Goal: Task Accomplishment & Management: Complete application form

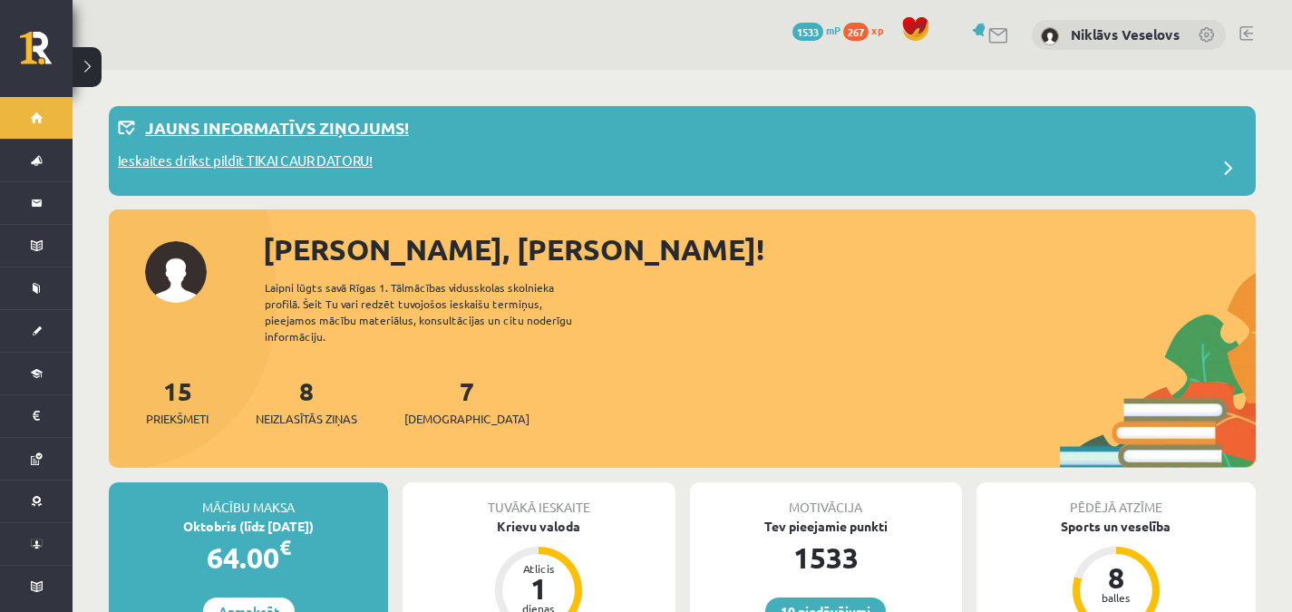
scroll to position [114, 0]
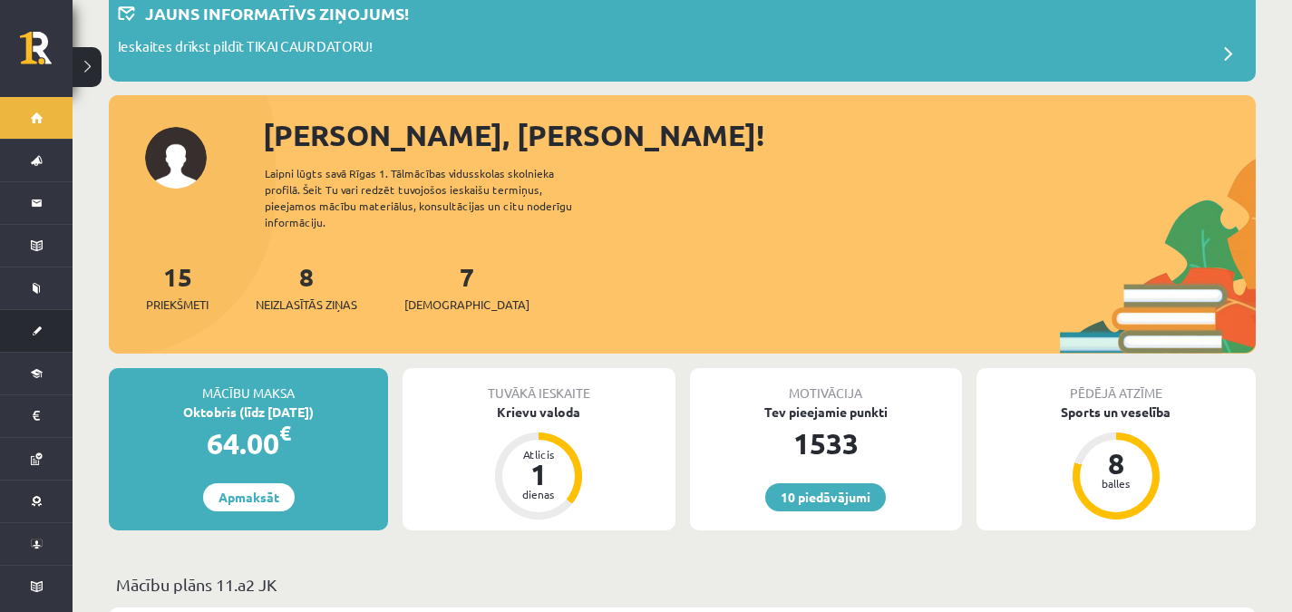
click at [50, 343] on link "[DEMOGRAPHIC_DATA]" at bounding box center [36, 331] width 73 height 42
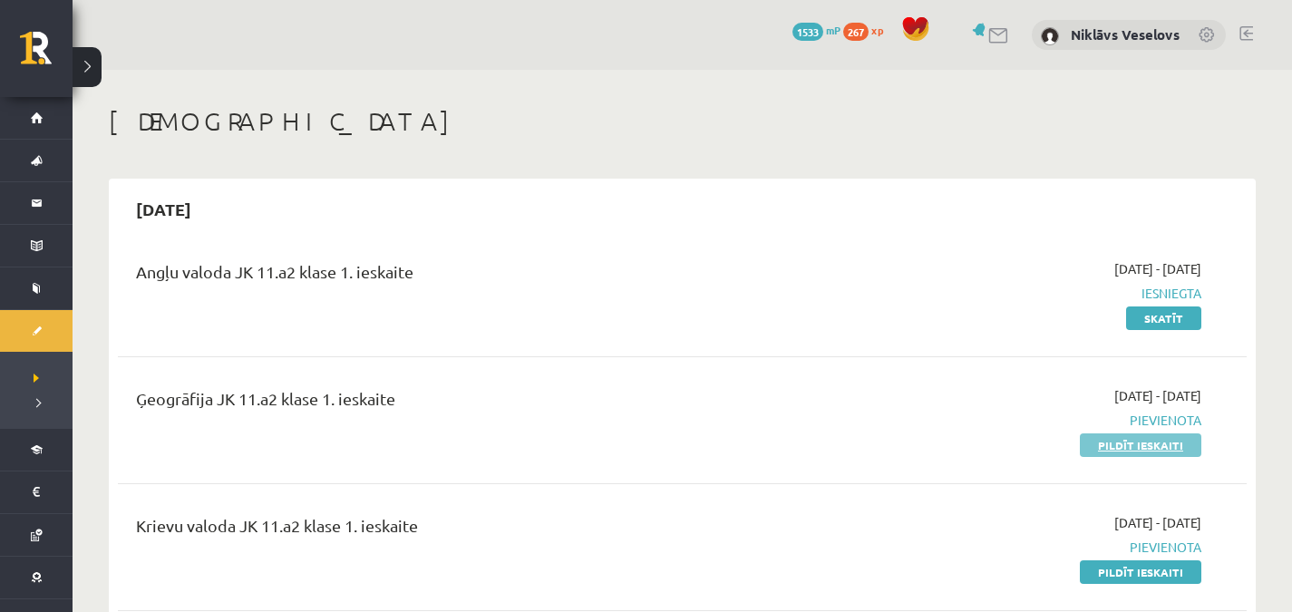
click at [1146, 440] on link "Pildīt ieskaiti" at bounding box center [1140, 445] width 121 height 24
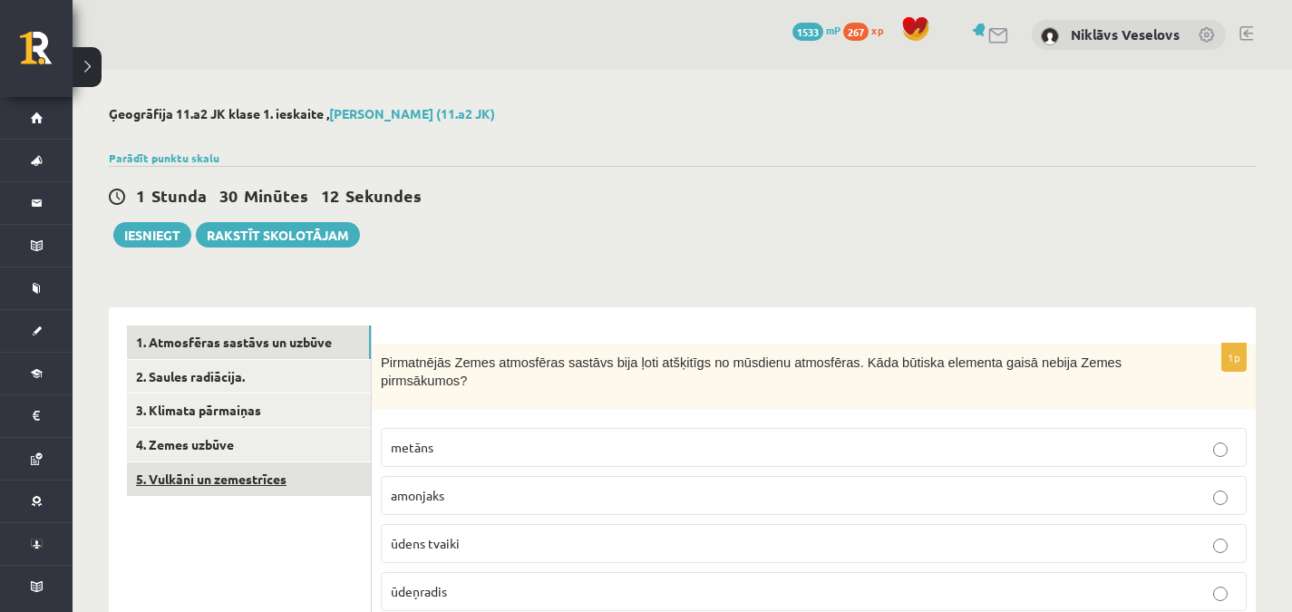
click at [254, 489] on link "5. Vulkāni un zemestrīces" at bounding box center [249, 479] width 244 height 34
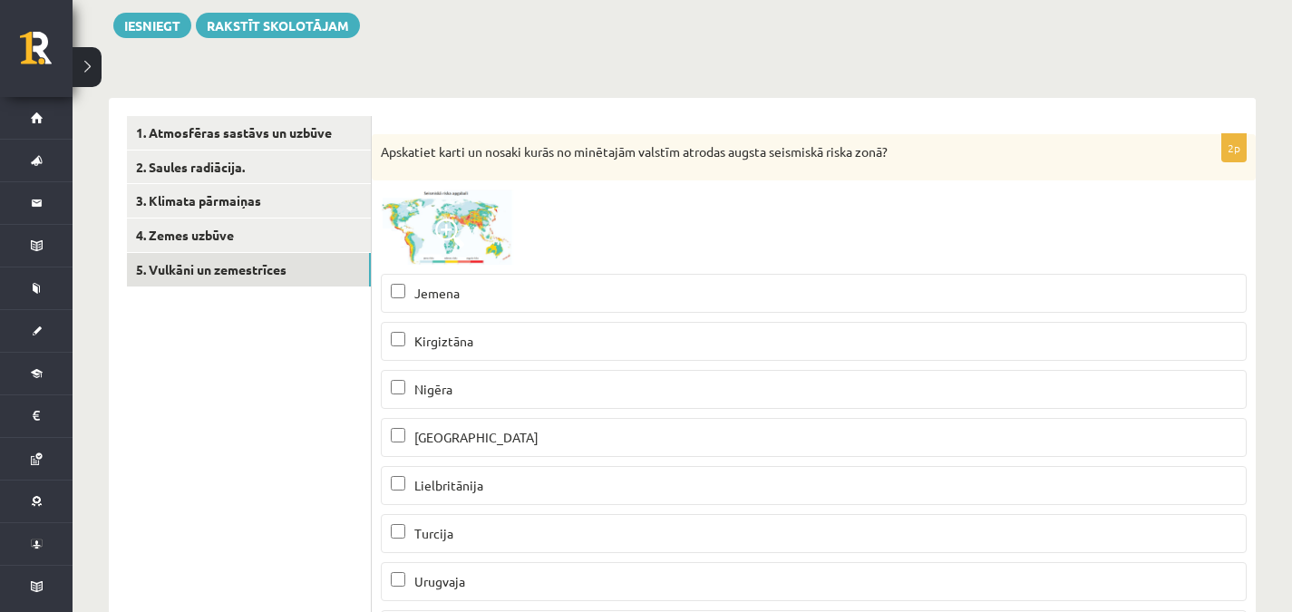
scroll to position [206, 0]
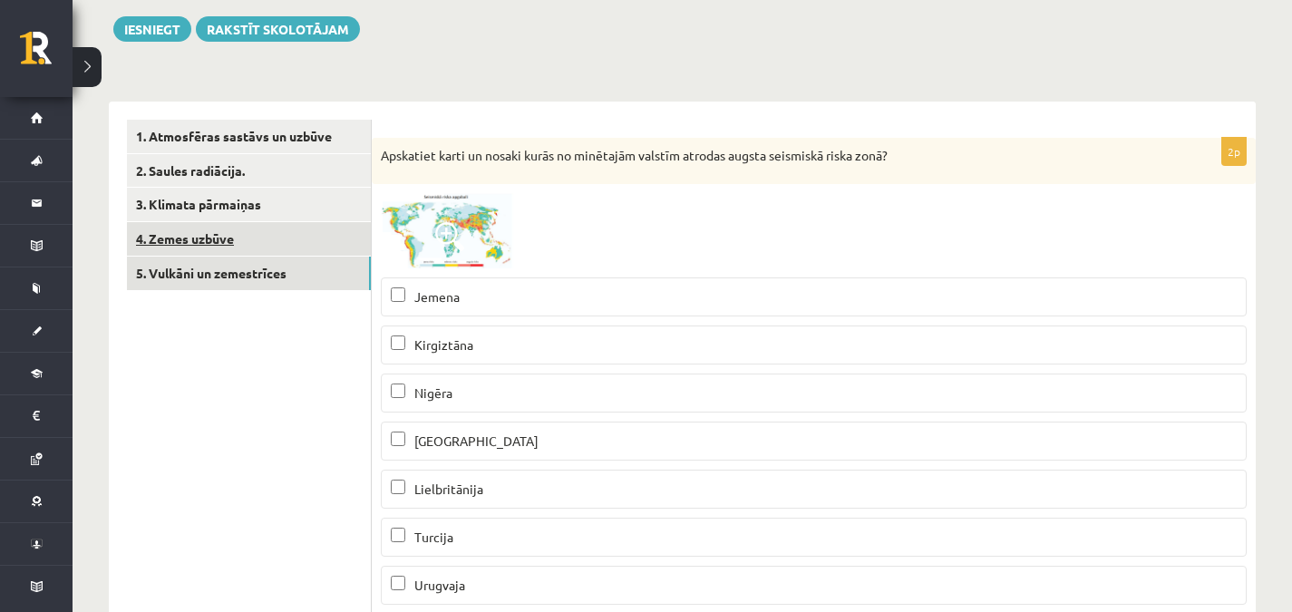
click at [270, 244] on link "4. Zemes uzbūve" at bounding box center [249, 239] width 244 height 34
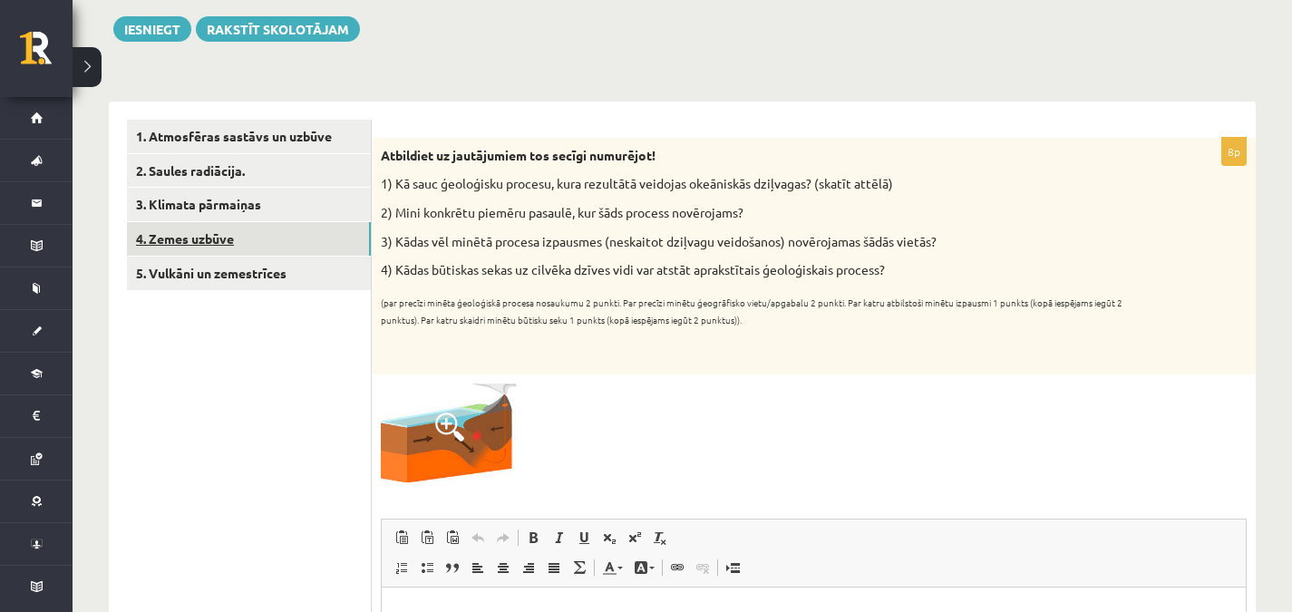
scroll to position [0, 0]
click at [274, 214] on link "3. Klimata pārmaiņas" at bounding box center [249, 205] width 244 height 34
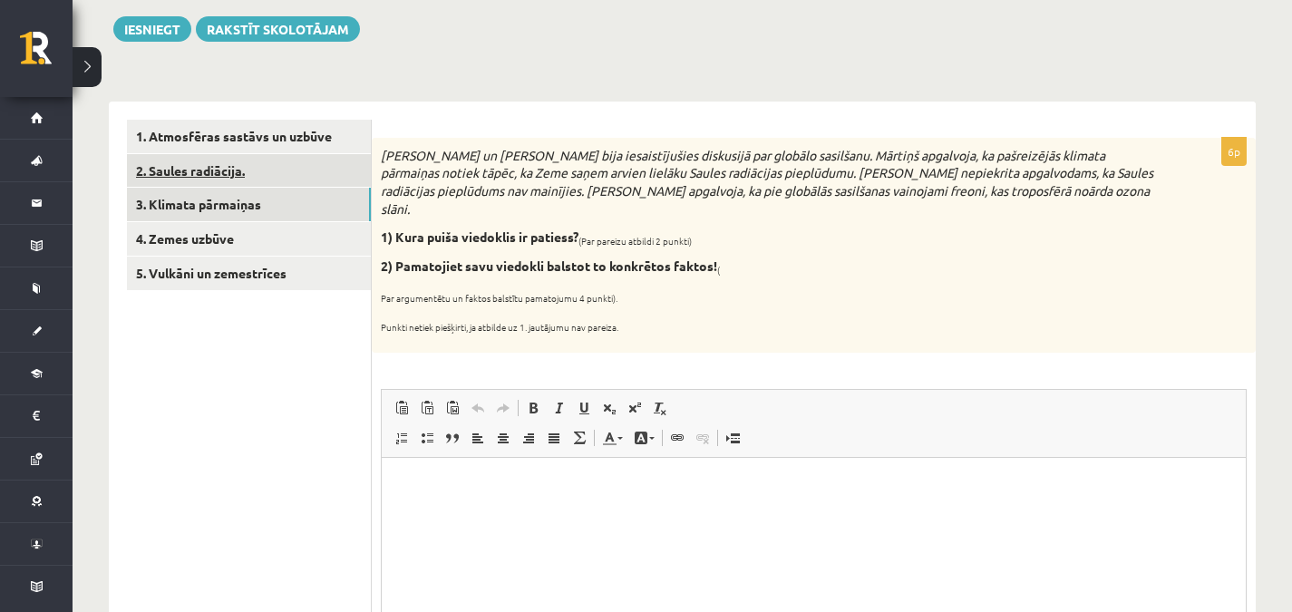
click at [274, 179] on link "2. Saules radiācija." at bounding box center [249, 171] width 244 height 34
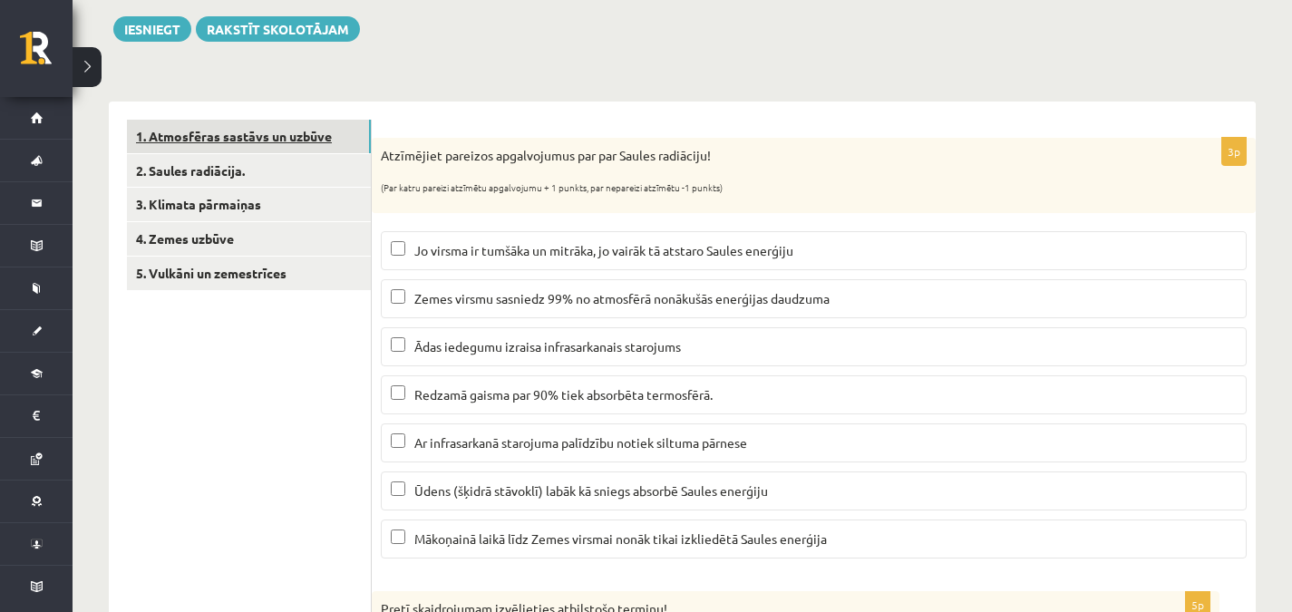
click at [261, 132] on link "1. Atmosfēras sastāvs un uzbūve" at bounding box center [249, 137] width 244 height 34
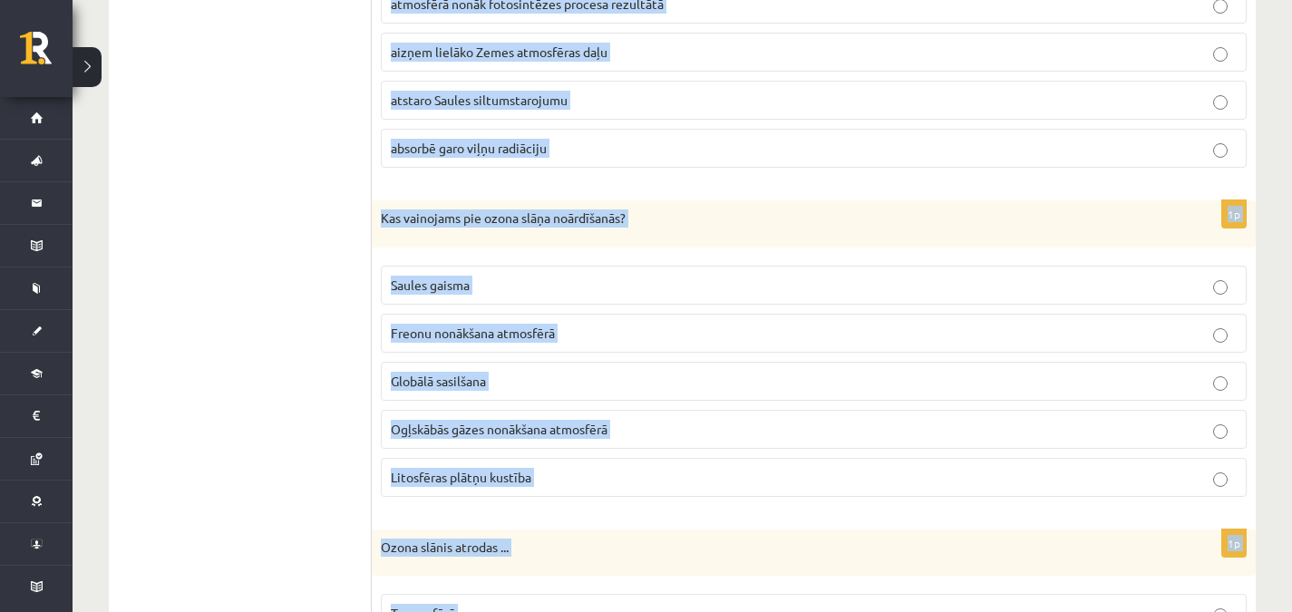
scroll to position [1413, 0]
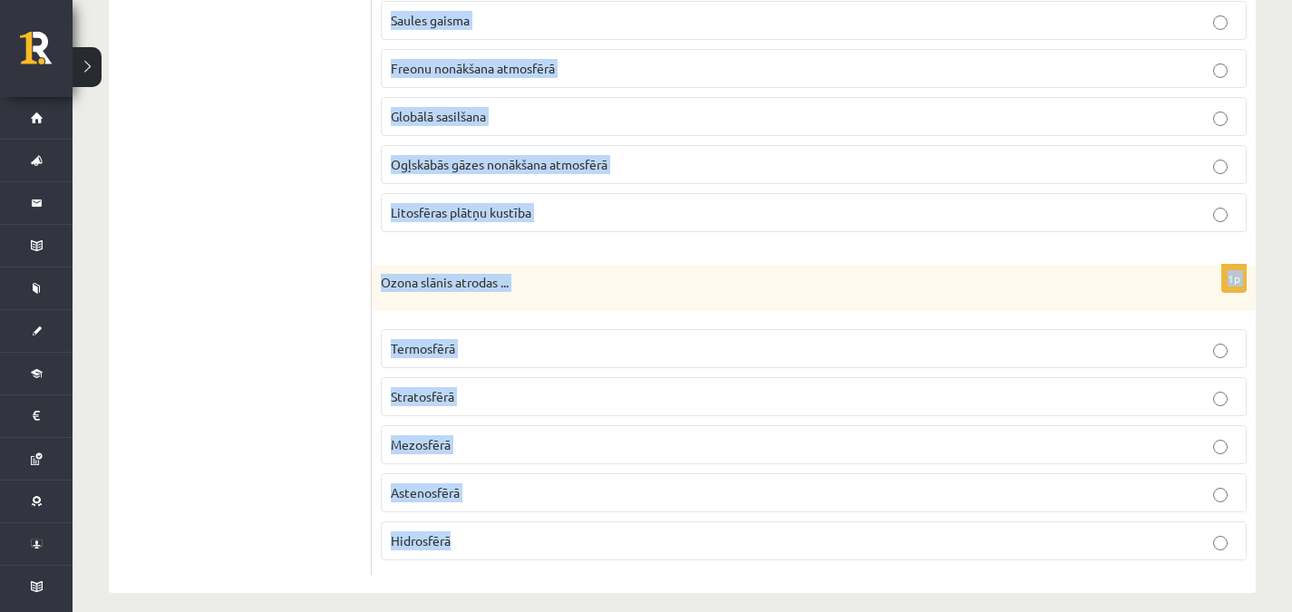
drag, startPoint x: 383, startPoint y: 60, endPoint x: 716, endPoint y: 654, distance: 681.8
copy form "Pirmatnējās Zemes atmosfēras sastāvs bija ļoti atšķitīgs no mūsdienu atmosfēras…"
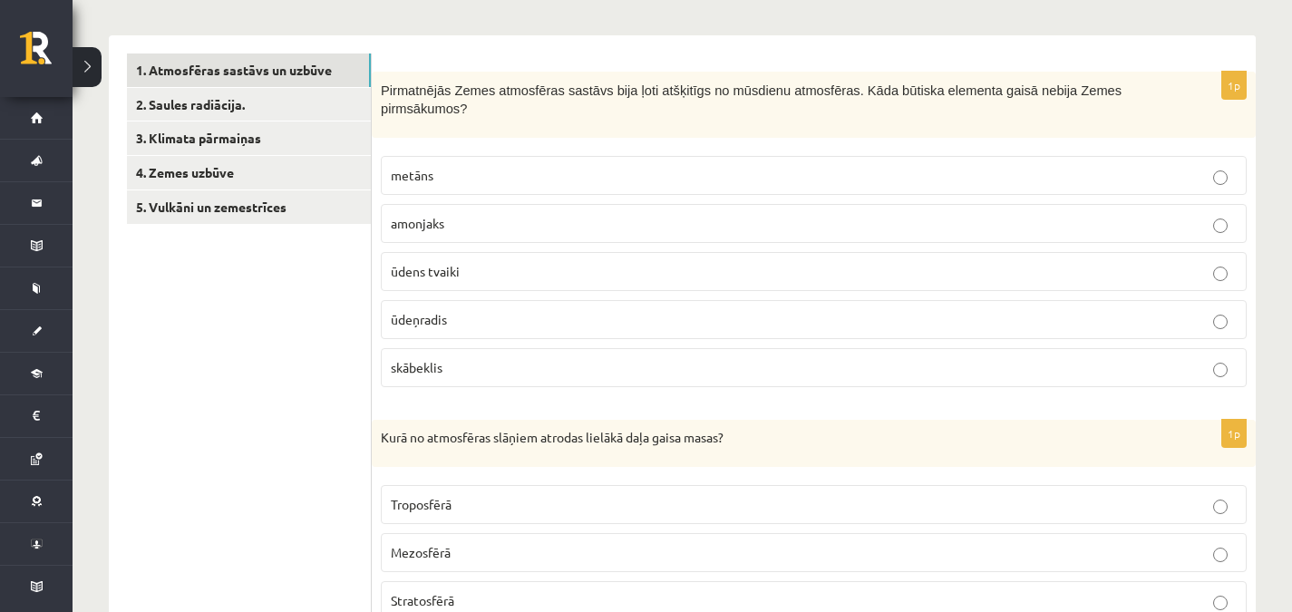
scroll to position [255, 0]
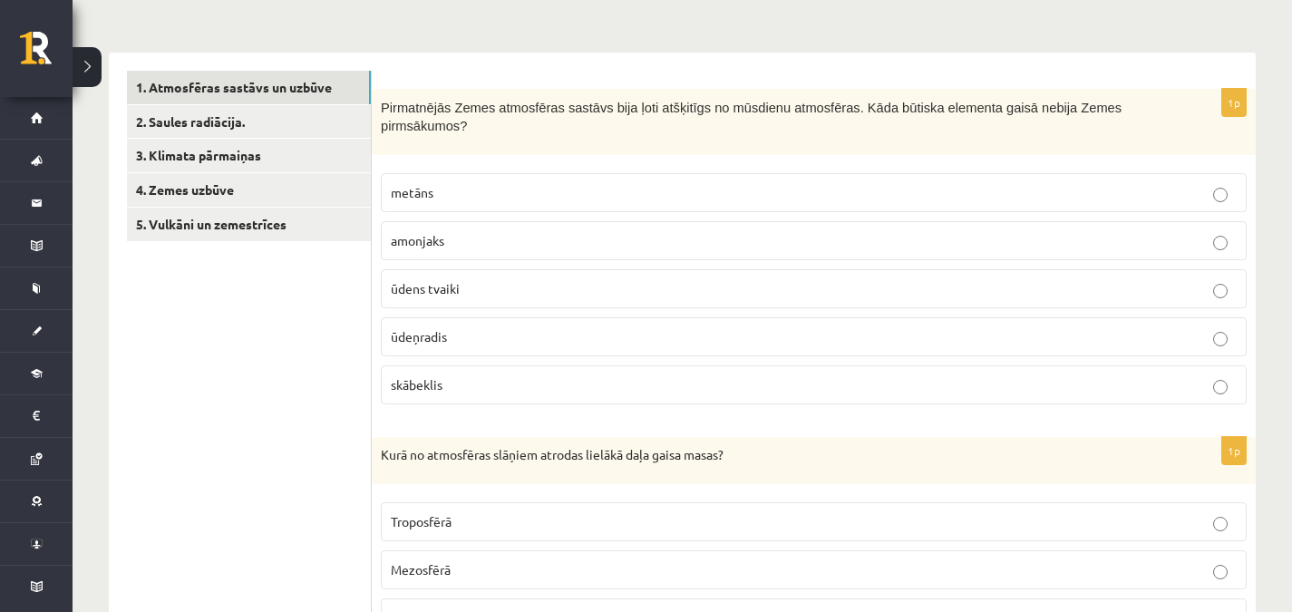
click at [653, 375] on p "skābeklis" at bounding box center [814, 384] width 846 height 19
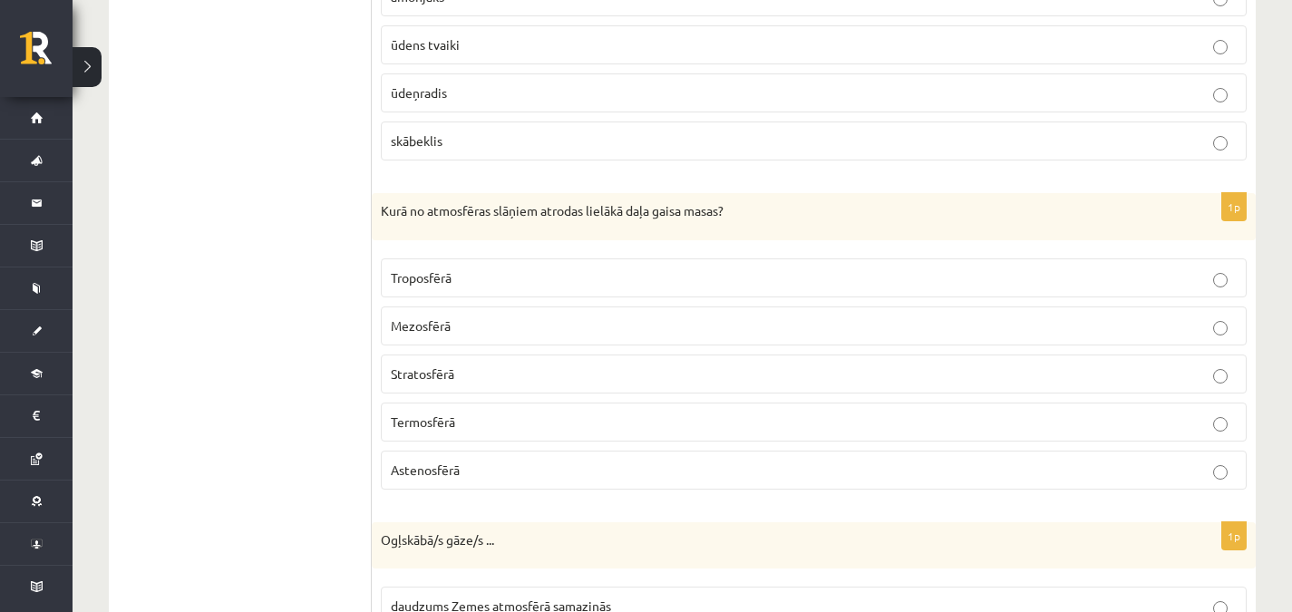
scroll to position [502, 0]
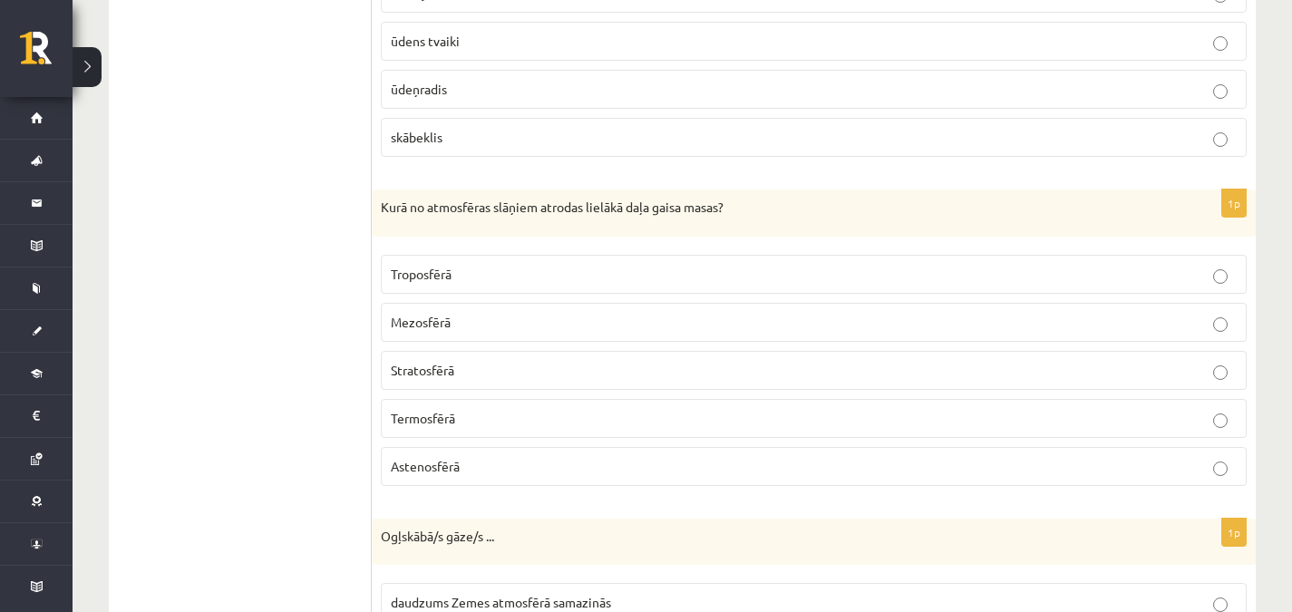
click at [1127, 265] on p "Troposfērā" at bounding box center [814, 274] width 846 height 19
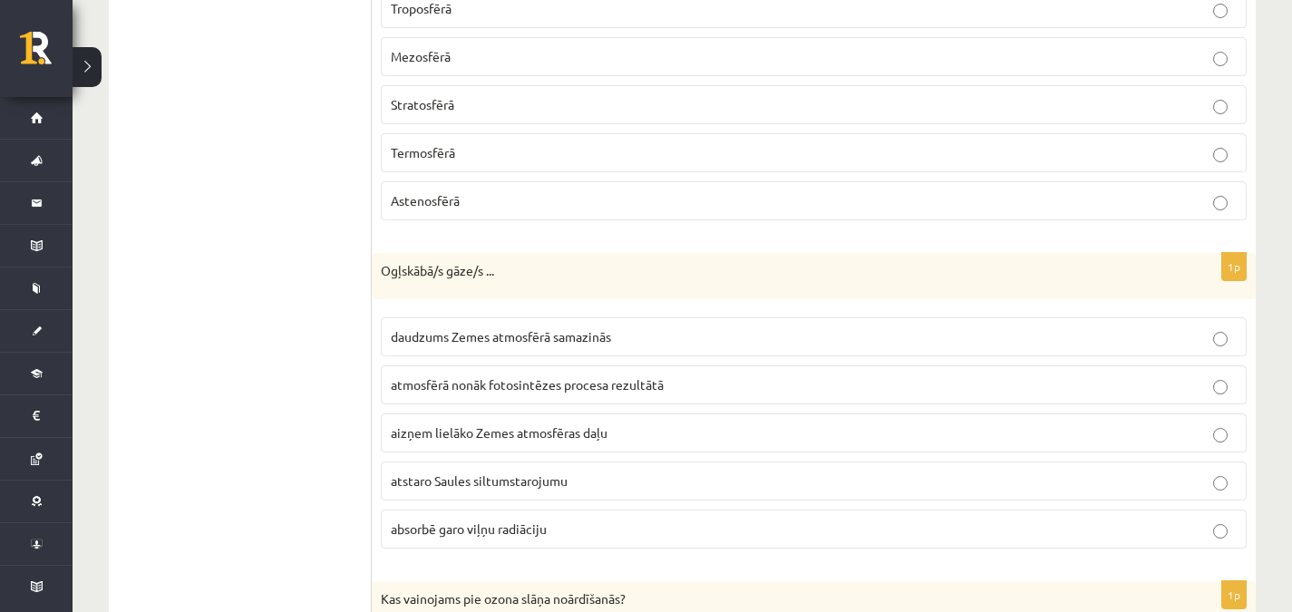
scroll to position [784, 0]
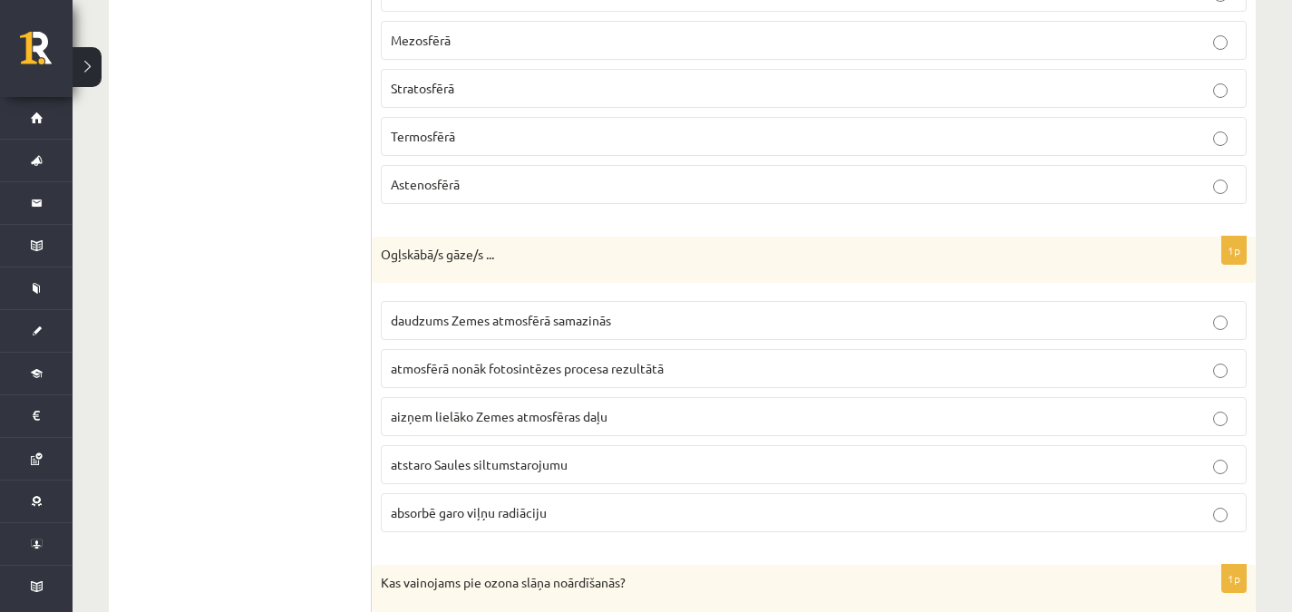
click at [835, 503] on p "absorbē garo viļņu radiāciju" at bounding box center [814, 512] width 846 height 19
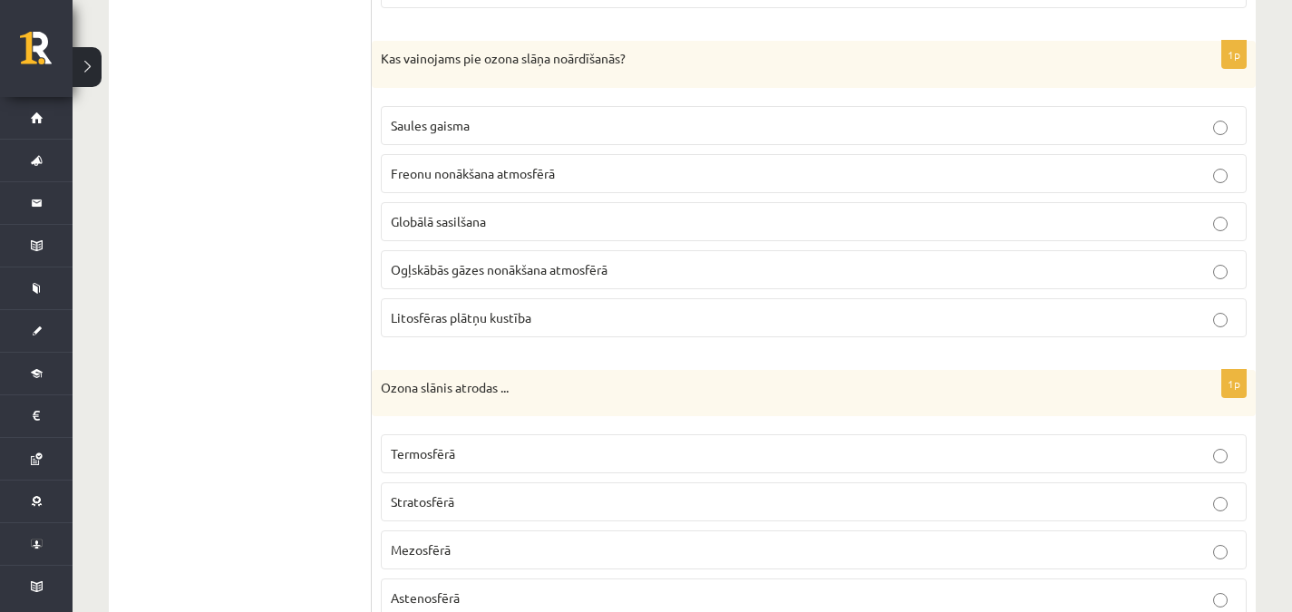
scroll to position [1312, 0]
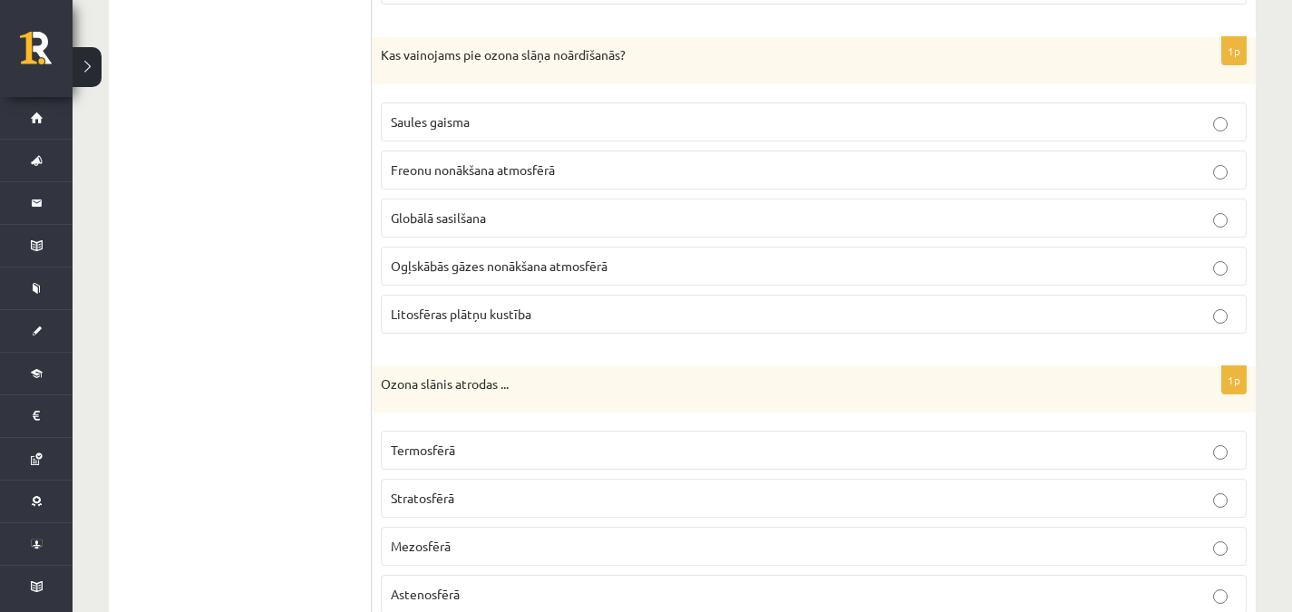
click at [441, 161] on span "Freonu nonākšana atmosfērā" at bounding box center [473, 169] width 164 height 16
click at [498, 489] on label "Stratosfērā" at bounding box center [814, 498] width 866 height 39
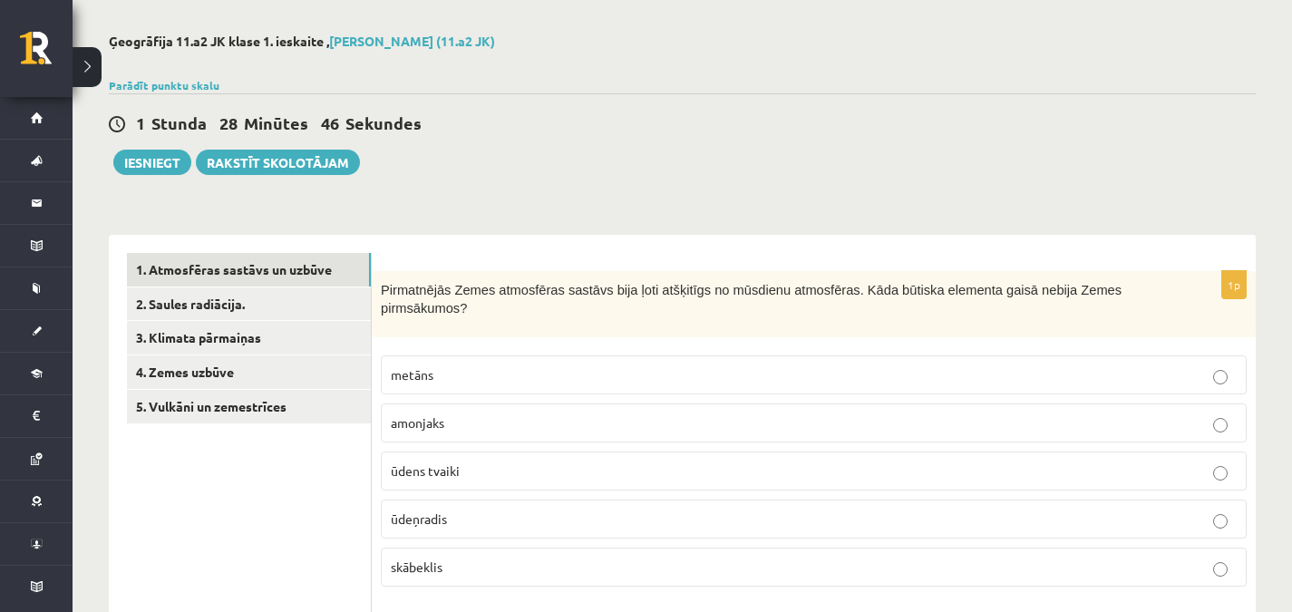
scroll to position [0, 0]
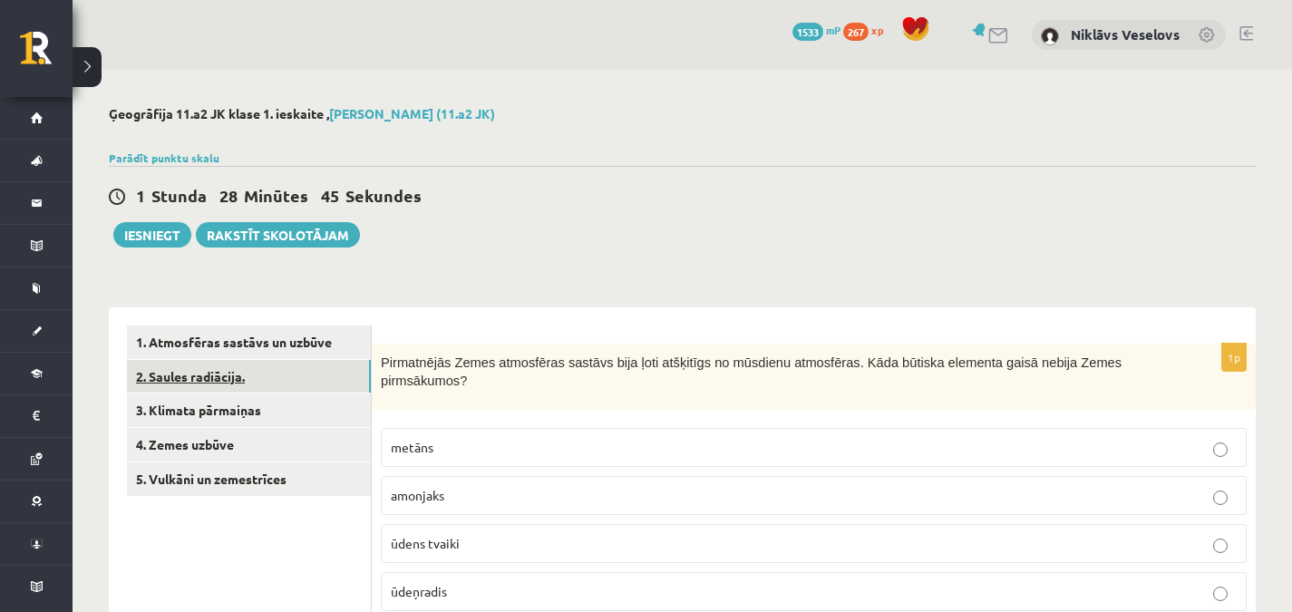
click at [289, 368] on link "2. Saules radiācija." at bounding box center [249, 377] width 244 height 34
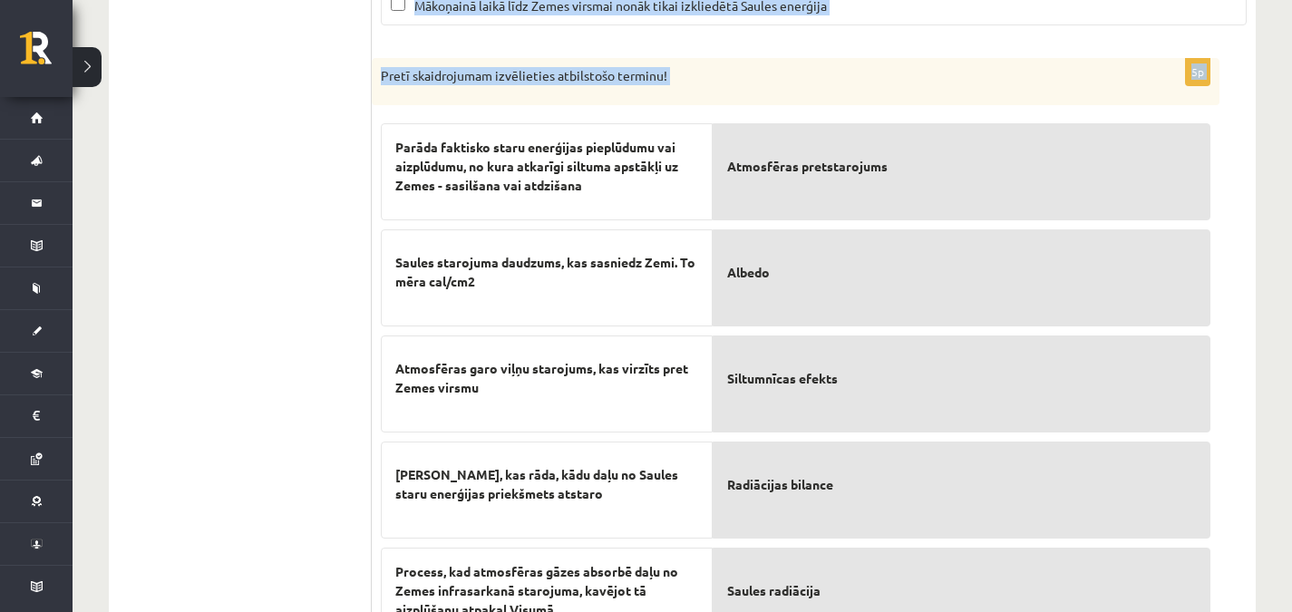
scroll to position [836, 0]
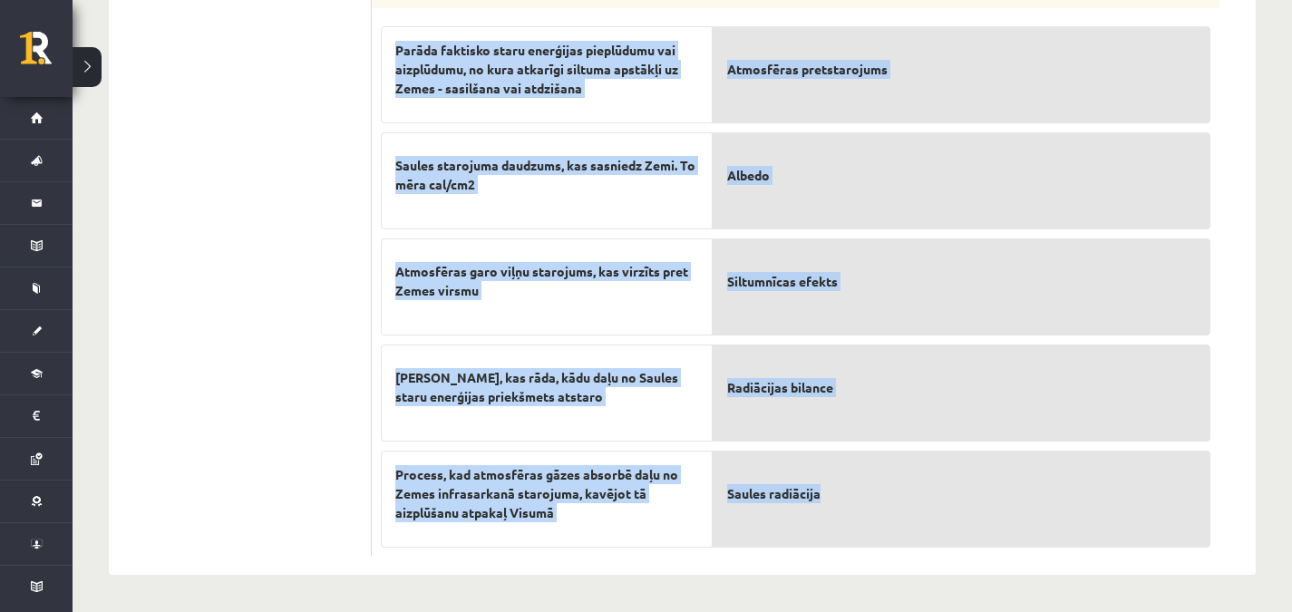
drag, startPoint x: 383, startPoint y: 124, endPoint x: 906, endPoint y: 538, distance: 667.2
click at [906, 538] on form "3p Atzīmējiet pareizos apgalvojumus par par Saules radiāciju! (Par katru pareiz…" at bounding box center [813, 23] width 847 height 1067
copy form "Atzīmējiet pareizos apgalvojumus par par Saules radiāciju! (Par katru pareizi a…"
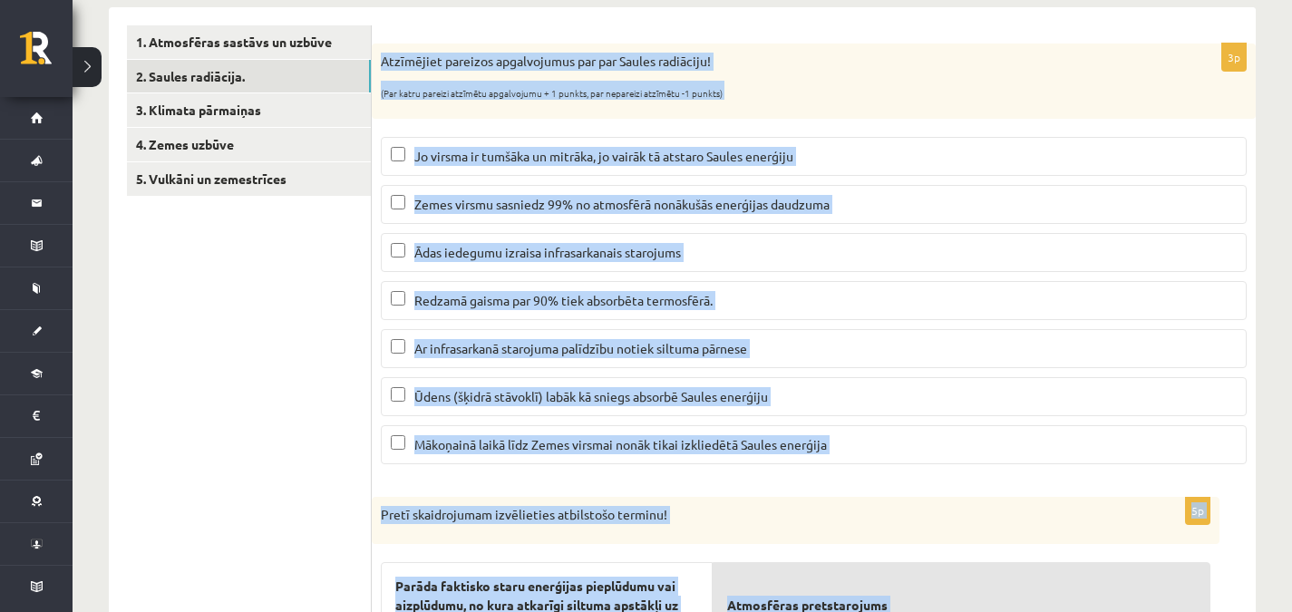
click at [823, 306] on p "Redzamā gaisma par 90% tiek absorbēta termosfērā." at bounding box center [814, 300] width 846 height 19
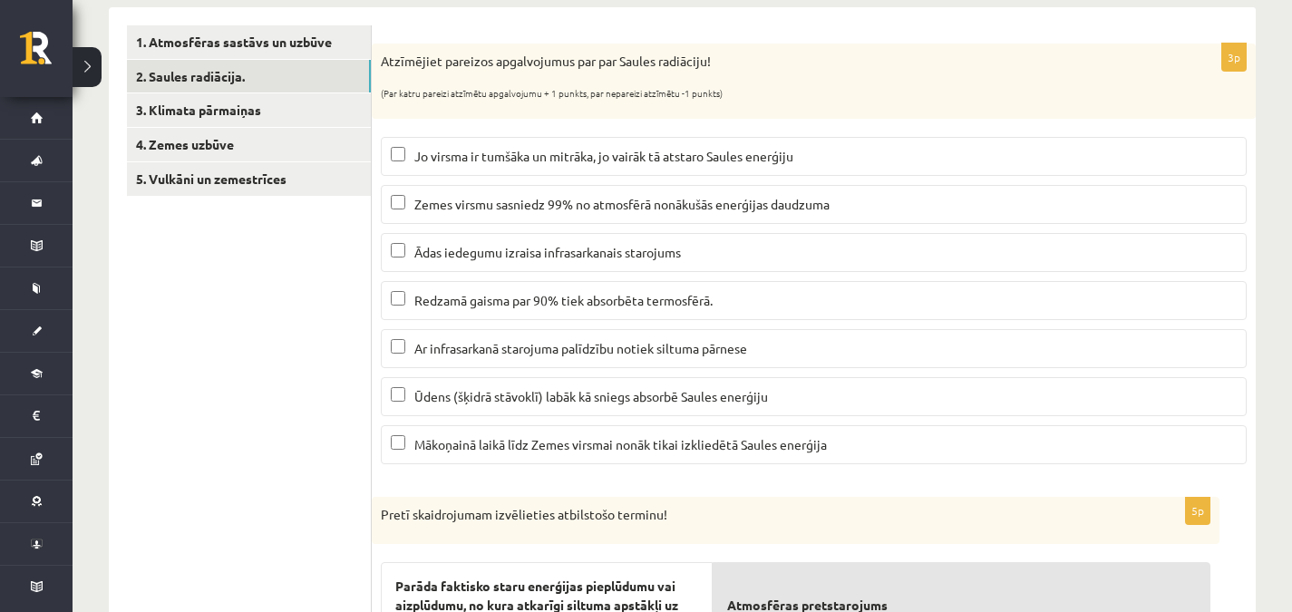
click at [499, 276] on fieldset "Jo virsma ir tumšāka un mitrāka, jo vairāk tā atstaro Saules enerģiju Zemes vir…" at bounding box center [814, 299] width 866 height 342
click at [494, 305] on span "Redzamā gaisma par 90% tiek absorbēta termosfērā." at bounding box center [563, 300] width 298 height 16
click at [474, 358] on label "Ar infrasarkanā starojuma palīdzību notiek siltuma pārnese" at bounding box center [814, 348] width 866 height 39
click at [476, 377] on label "Ūdens (šķidrā stāvoklī) labāk kā sniegs absorbē Saules enerģiju" at bounding box center [814, 396] width 866 height 39
click at [470, 458] on label "Mākoņainā laikā līdz Zemes virsmai nonāk tikai izkliedētā Saules enerģija" at bounding box center [814, 444] width 866 height 39
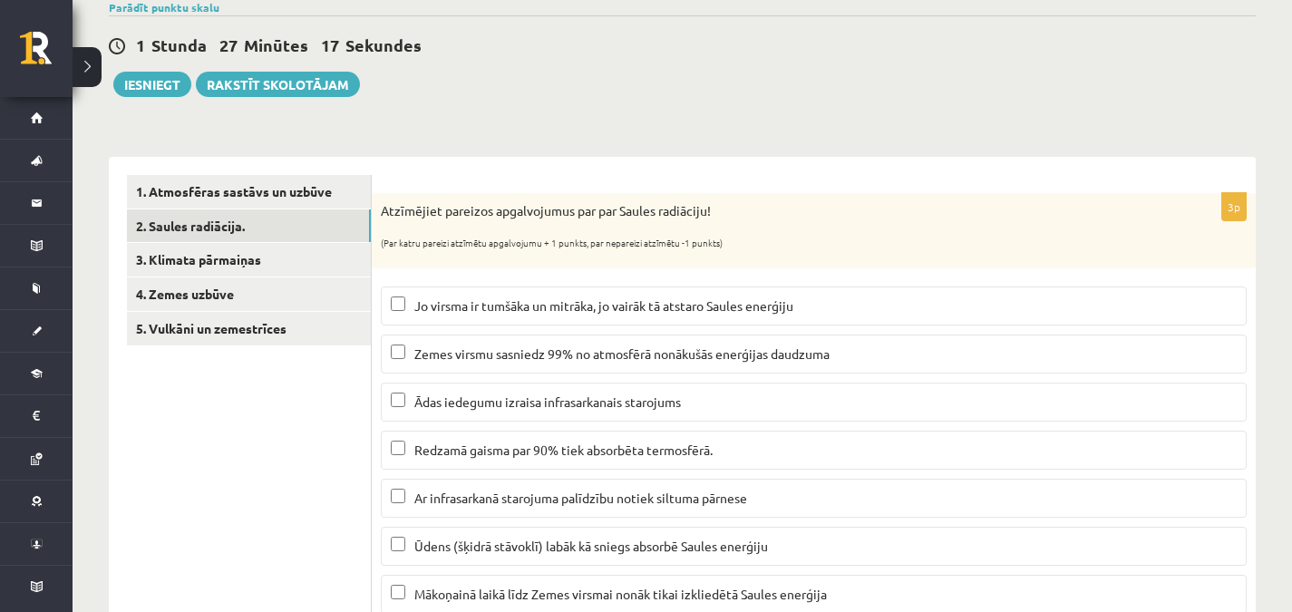
scroll to position [142, 0]
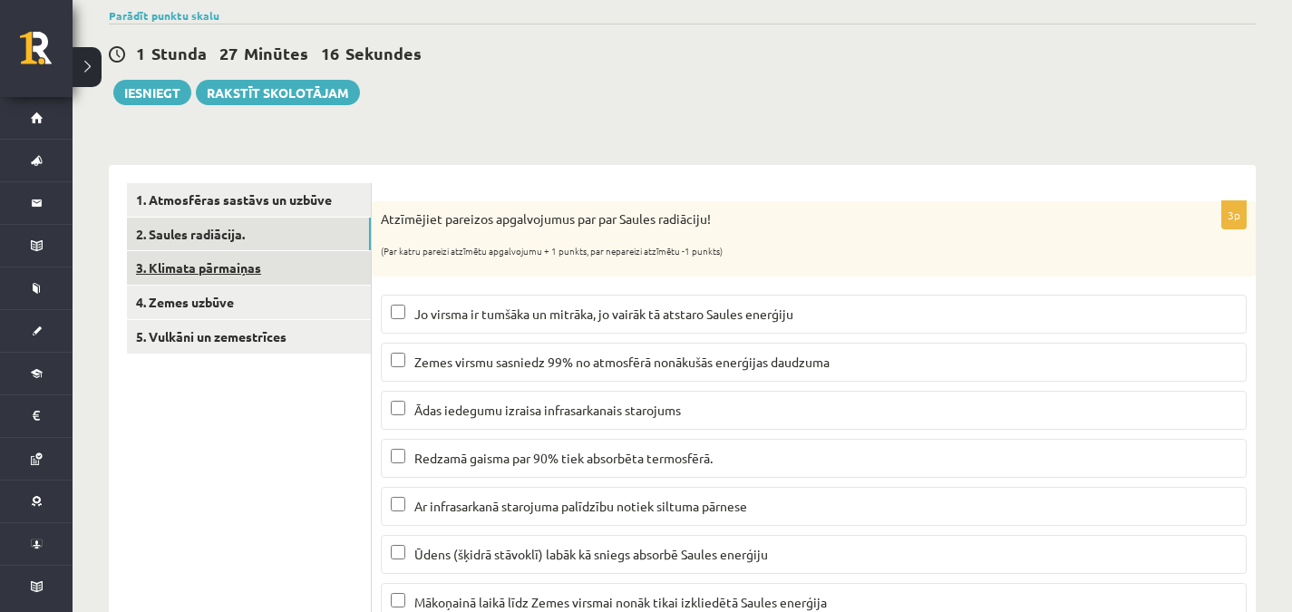
click at [301, 262] on link "3. Klimata pārmaiņas" at bounding box center [249, 268] width 244 height 34
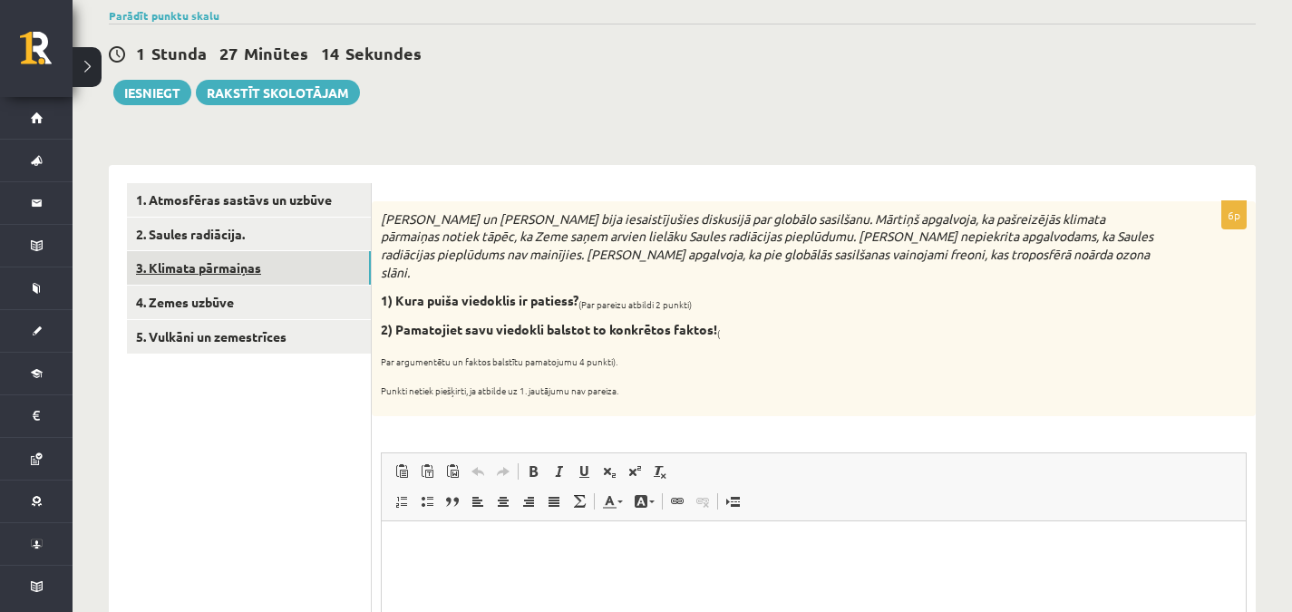
scroll to position [0, 0]
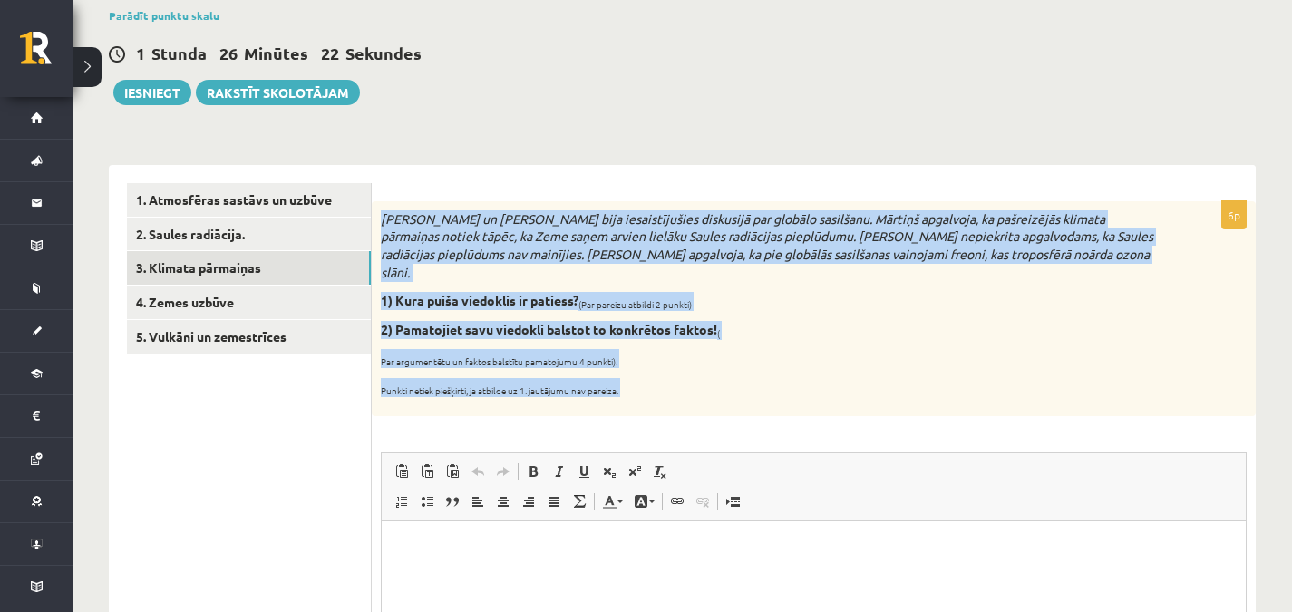
drag, startPoint x: 382, startPoint y: 215, endPoint x: 643, endPoint y: 403, distance: 322.0
click at [643, 403] on div "6p Mārtiņš un Jānis bija iesaistījušies diskusijā par globālo sasilšanu. Mārtiņ…" at bounding box center [814, 515] width 884 height 628
copy div "Mārtiņš un Jānis bija iesaistījušies diskusijā par globālo sasilšanu. Mārtiņš a…"
click at [402, 453] on span "Editor toolbars Paste Keyboard shortcut Ctrl+V Paste as plain text Keyboard sho…" at bounding box center [814, 487] width 864 height 68
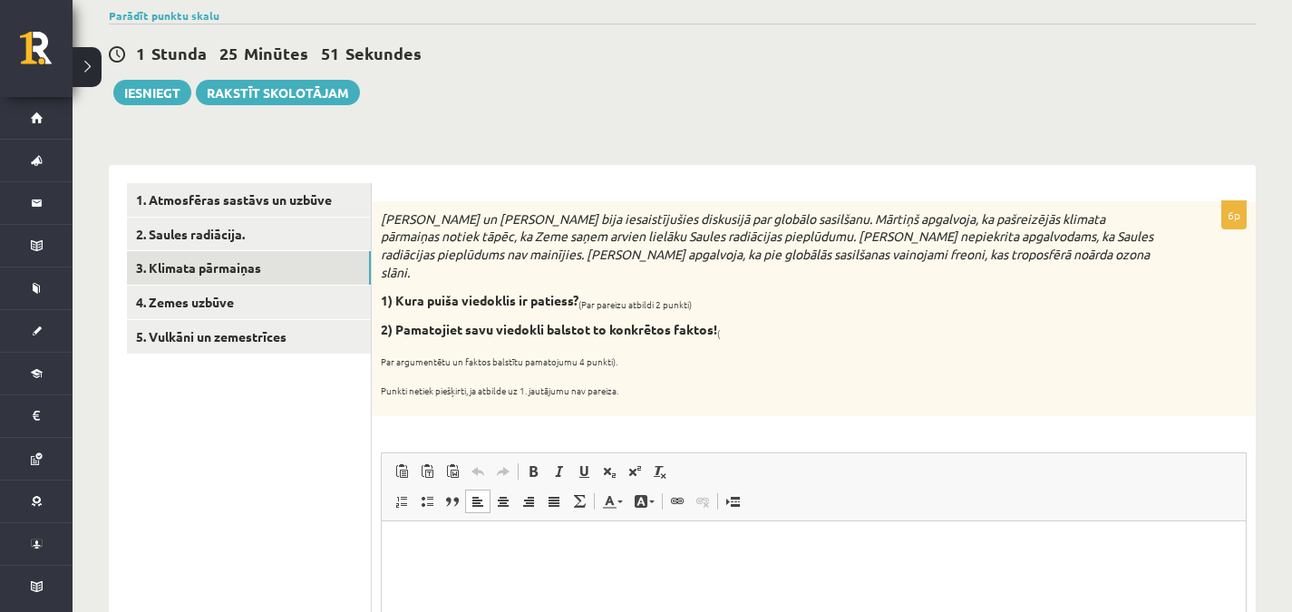
click at [431, 562] on html at bounding box center [814, 547] width 864 height 55
click at [401, 494] on span at bounding box center [401, 501] width 15 height 15
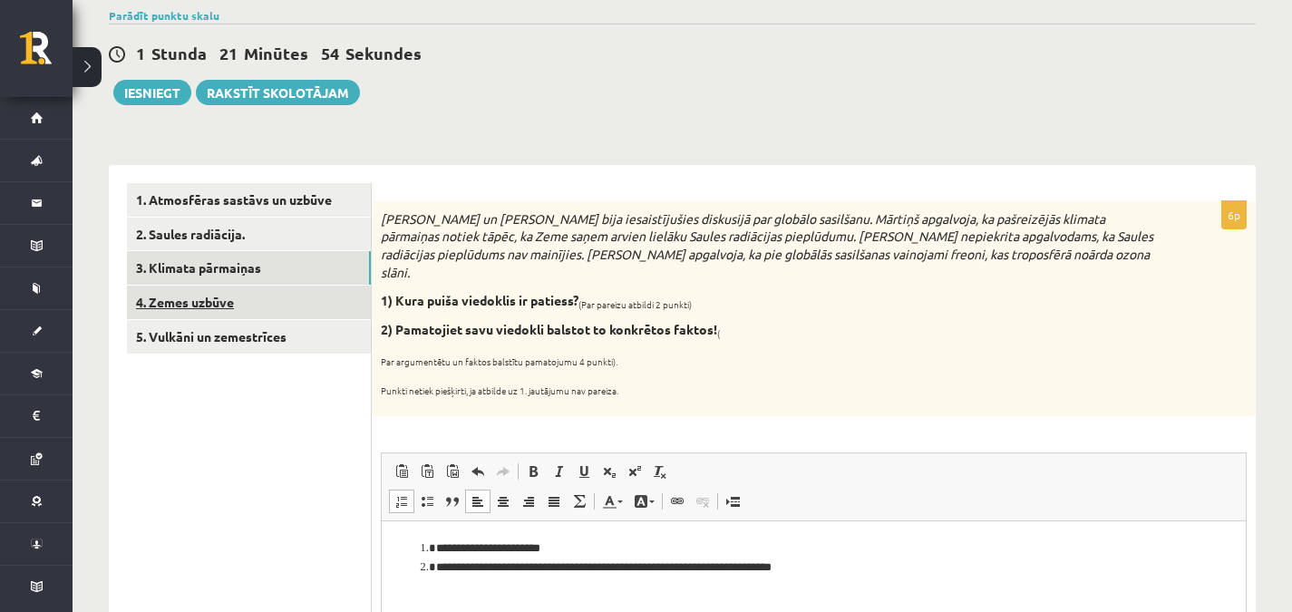
click at [268, 301] on link "4. Zemes uzbūve" at bounding box center [249, 303] width 244 height 34
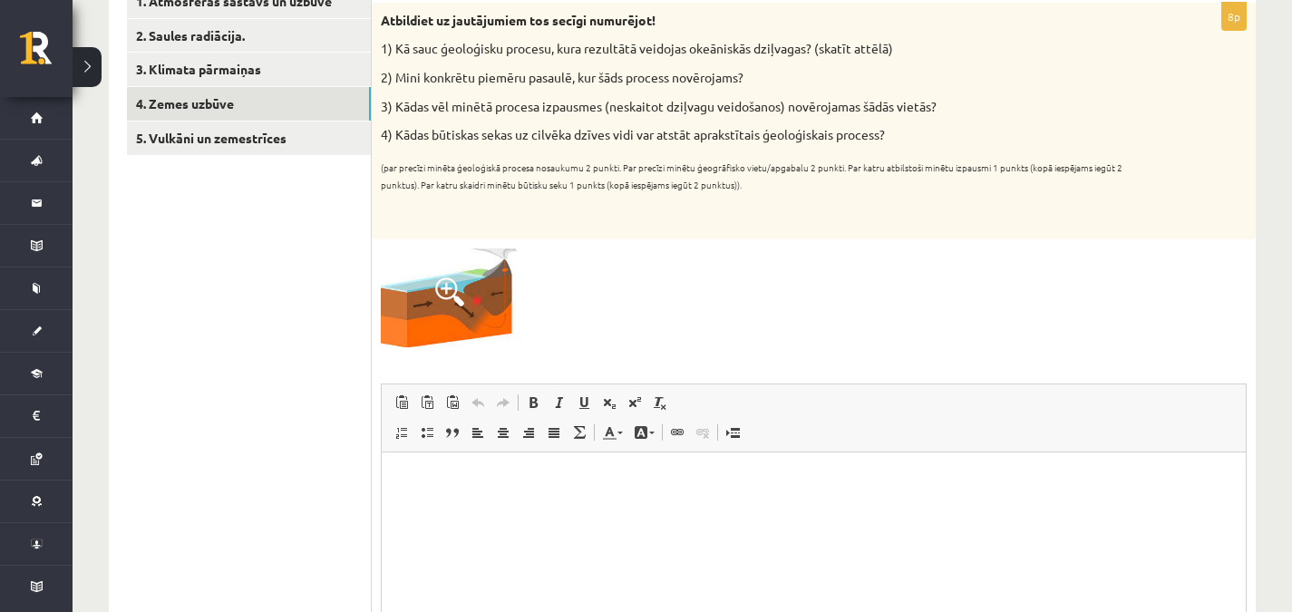
scroll to position [336, 0]
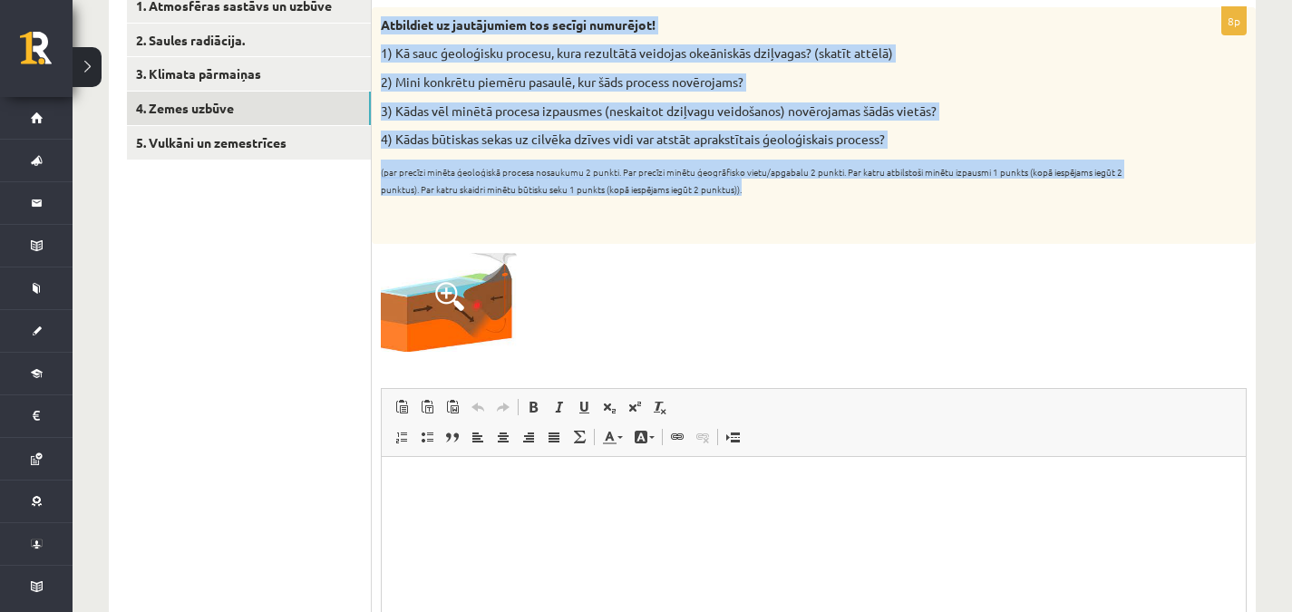
drag, startPoint x: 381, startPoint y: 22, endPoint x: 751, endPoint y: 192, distance: 408.0
click at [751, 192] on div "Atbildiet uz jautājumiem tos secīgi numurējot! 1) Kā sauc ģeoloģisku procesu, k…" at bounding box center [814, 125] width 884 height 237
copy div "Atbildiet uz jautājumiem tos secīgi numurējot! 1) Kā sauc ģeoloģisku procesu, k…"
click at [436, 287] on span at bounding box center [449, 296] width 29 height 29
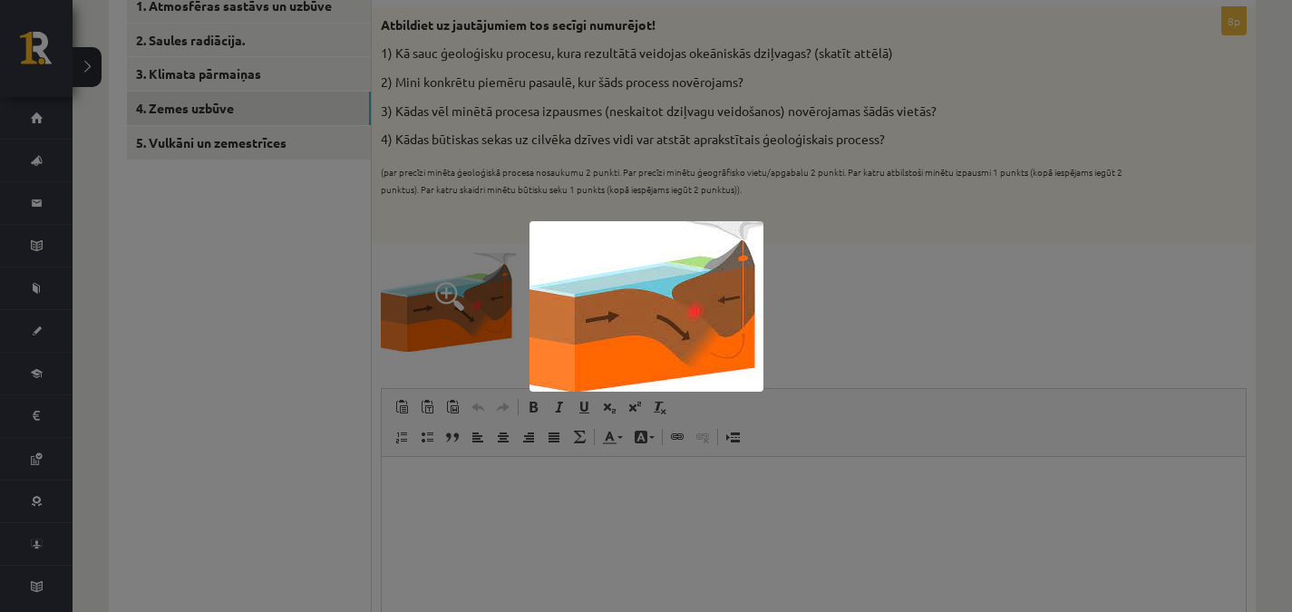
click at [890, 343] on div at bounding box center [646, 306] width 1292 height 612
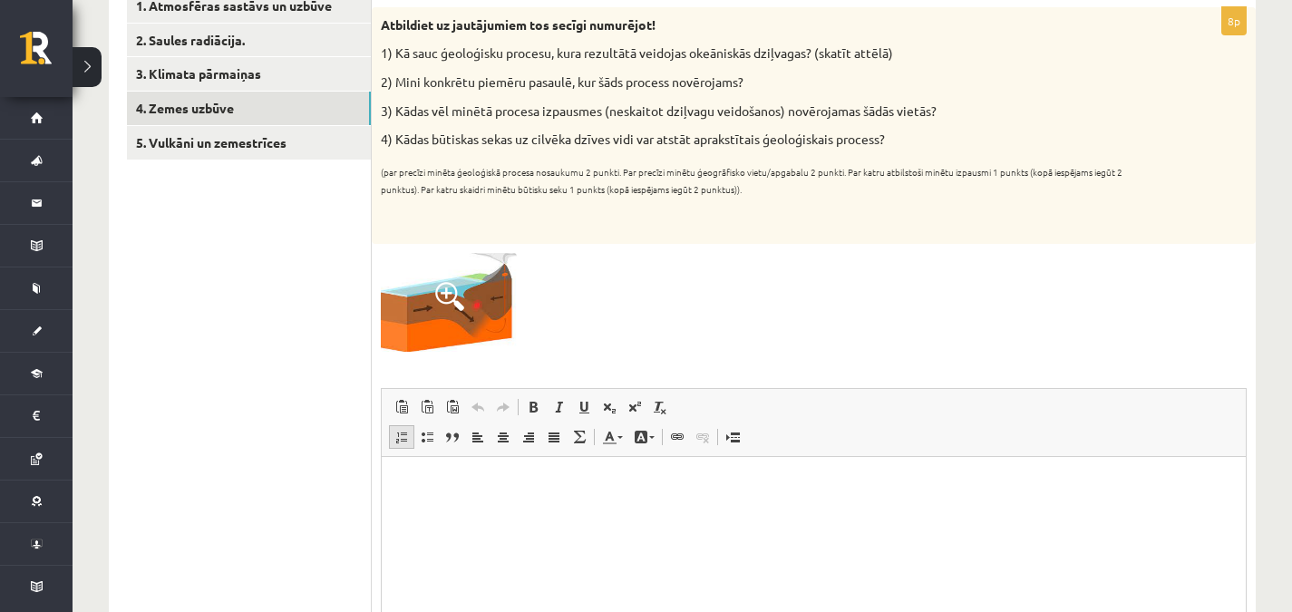
click at [397, 426] on link "Insert/Remove Numbered List" at bounding box center [401, 437] width 25 height 24
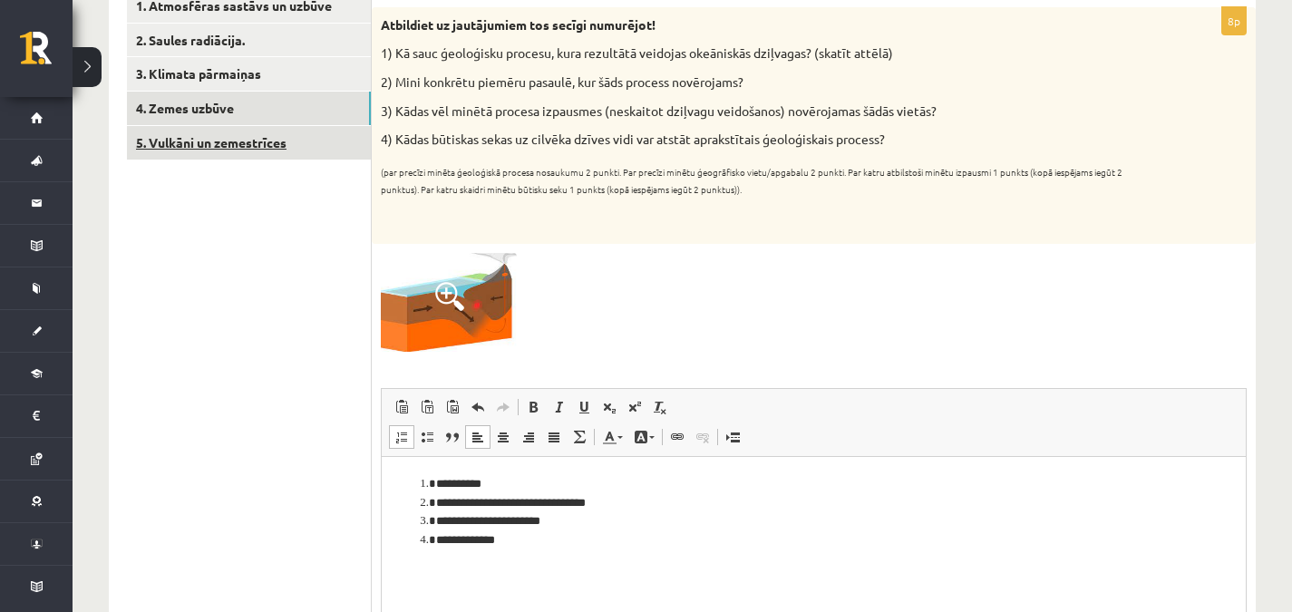
click at [202, 145] on link "5. Vulkāni un zemestrīces" at bounding box center [249, 143] width 244 height 34
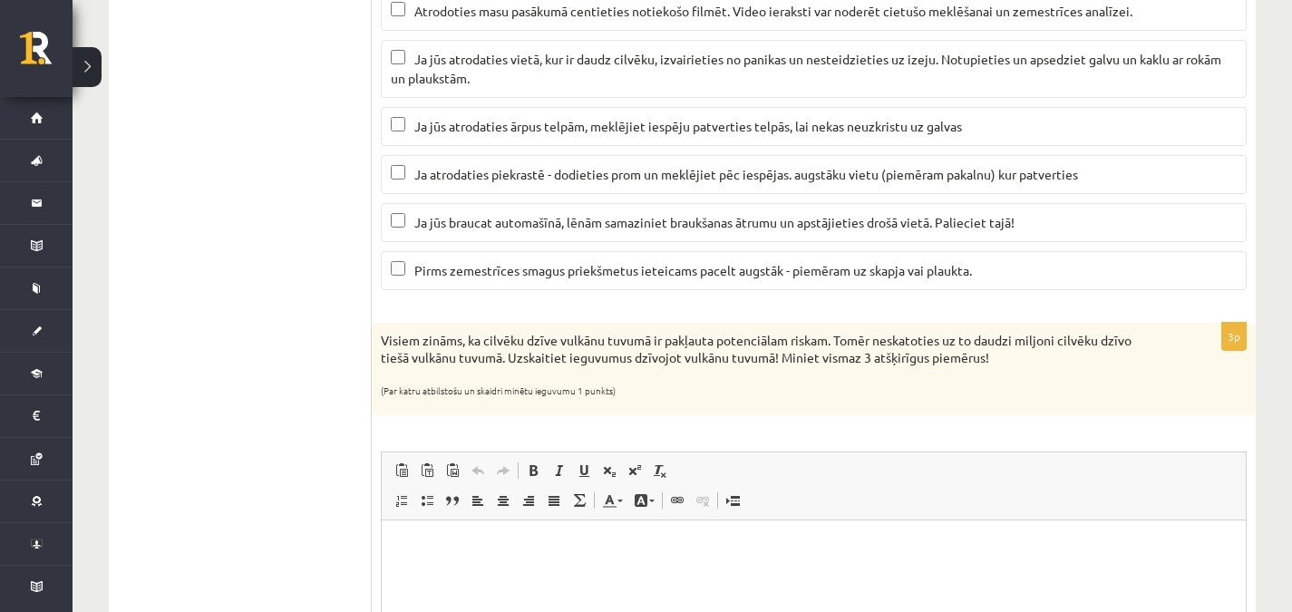
scroll to position [0, 0]
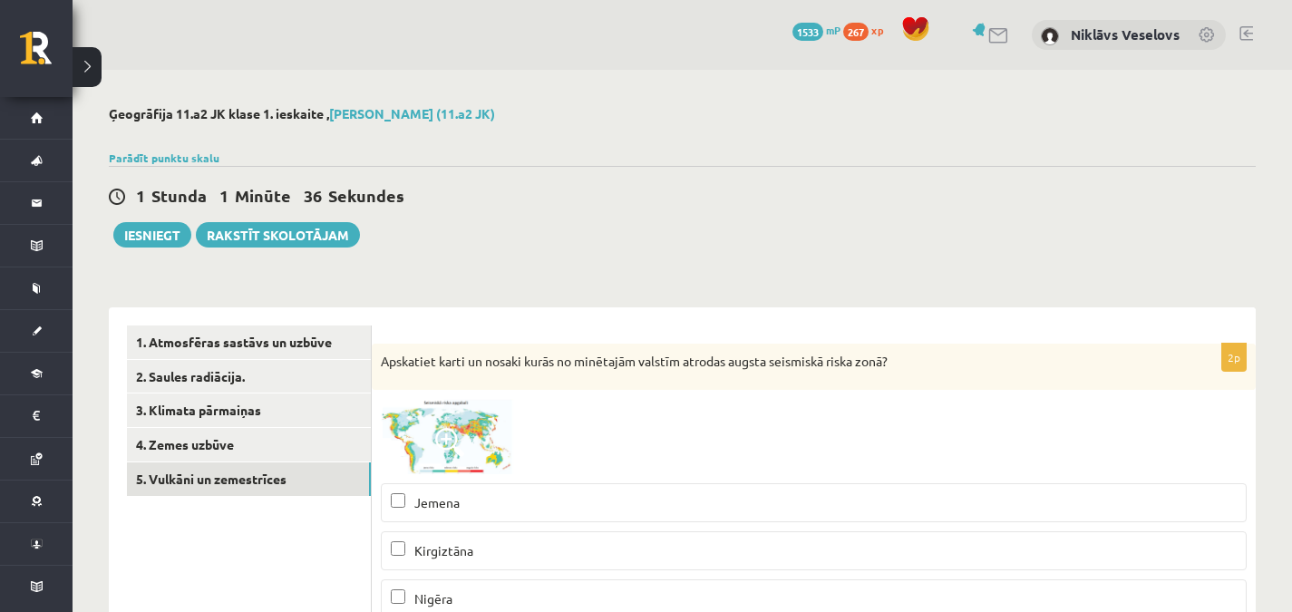
click at [1104, 121] on h2 "Ģeogrāfija 11.a2 JK klase 1. ieskaite , Niklāvs Veselovs (11.a2 JK)" at bounding box center [682, 113] width 1147 height 15
click at [281, 436] on link "4. Zemes uzbūve" at bounding box center [249, 445] width 244 height 34
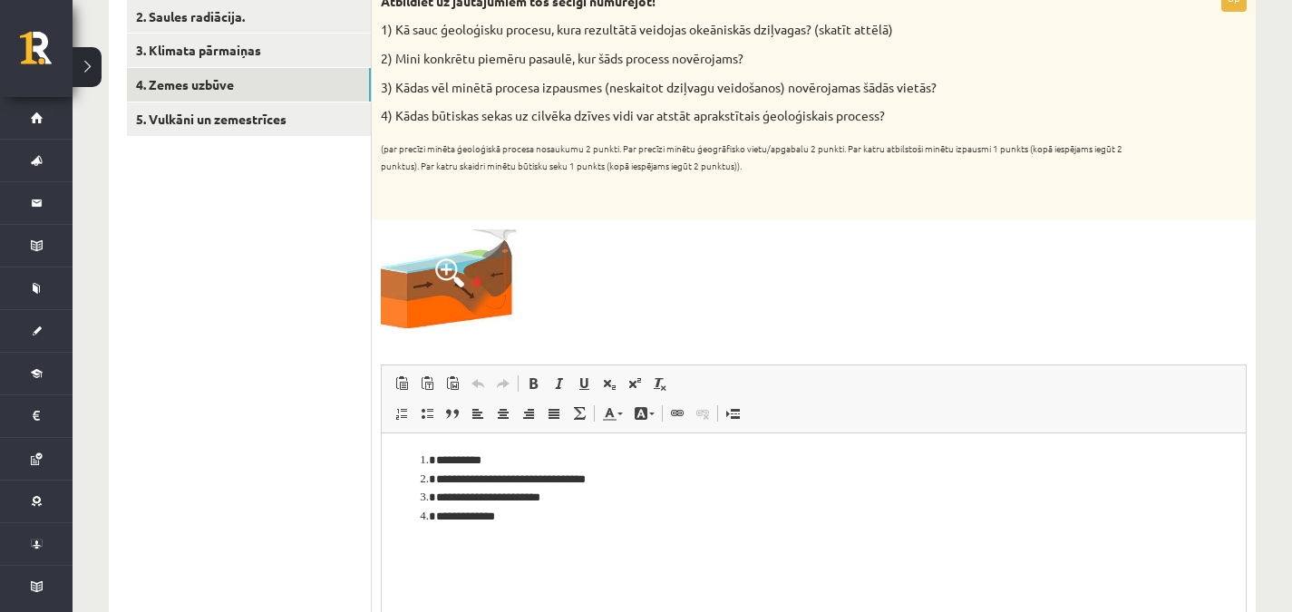
scroll to position [357, 0]
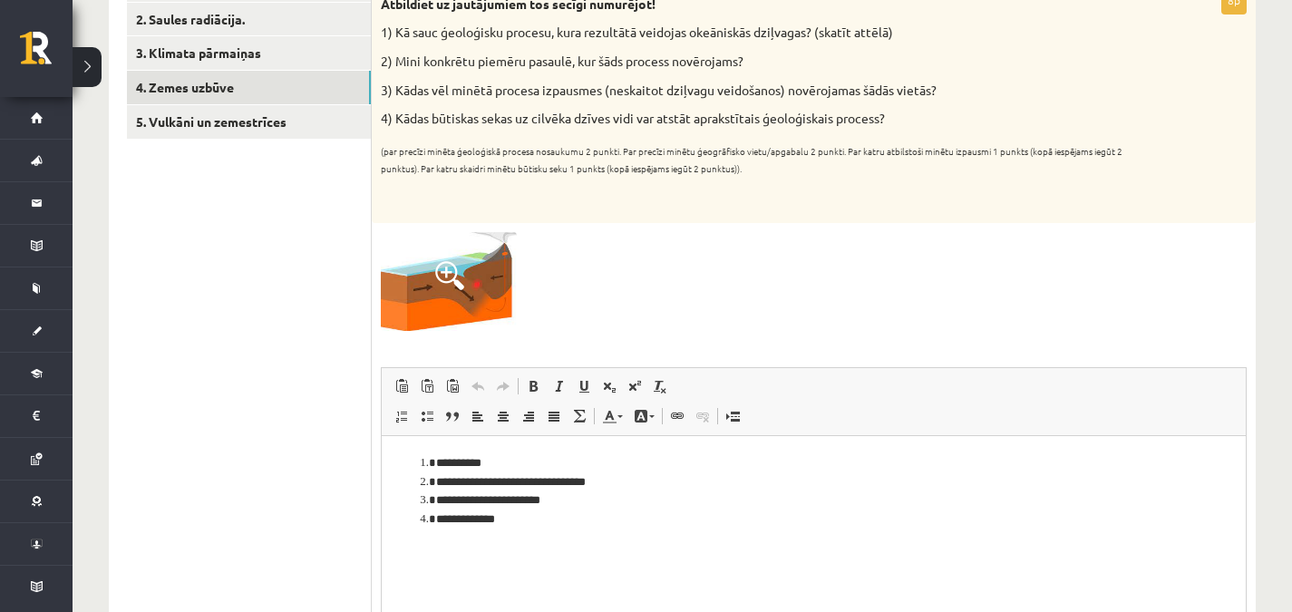
click at [527, 512] on li "**********" at bounding box center [813, 518] width 755 height 19
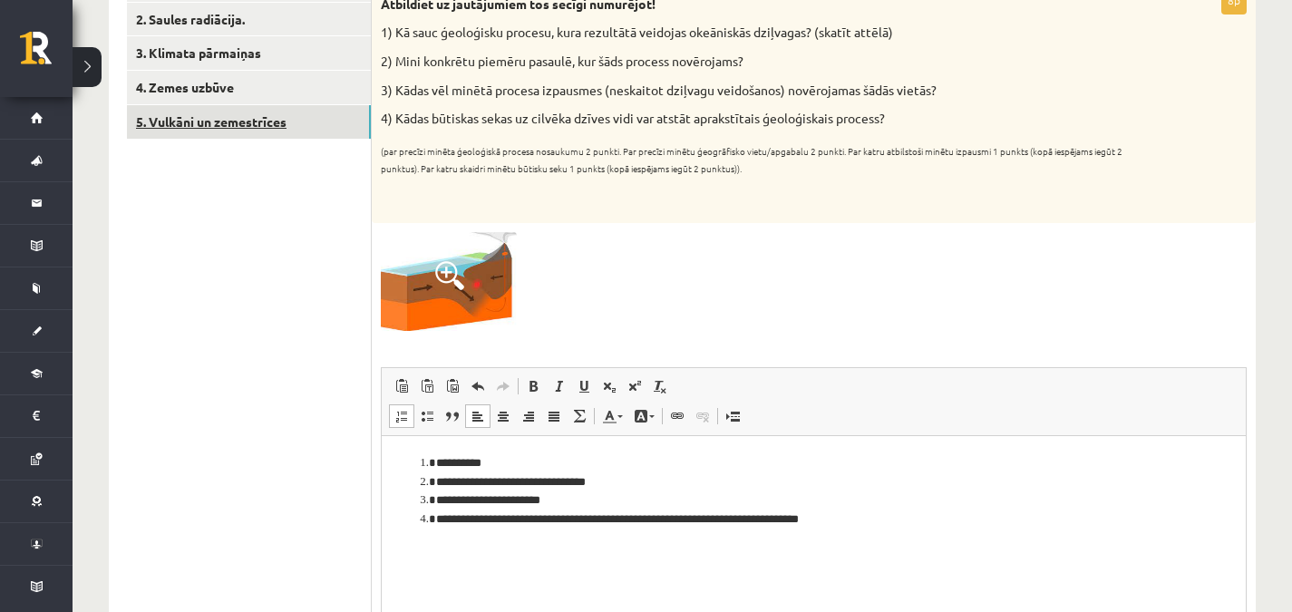
click at [304, 107] on link "5. Vulkāni un zemestrīces" at bounding box center [249, 122] width 244 height 34
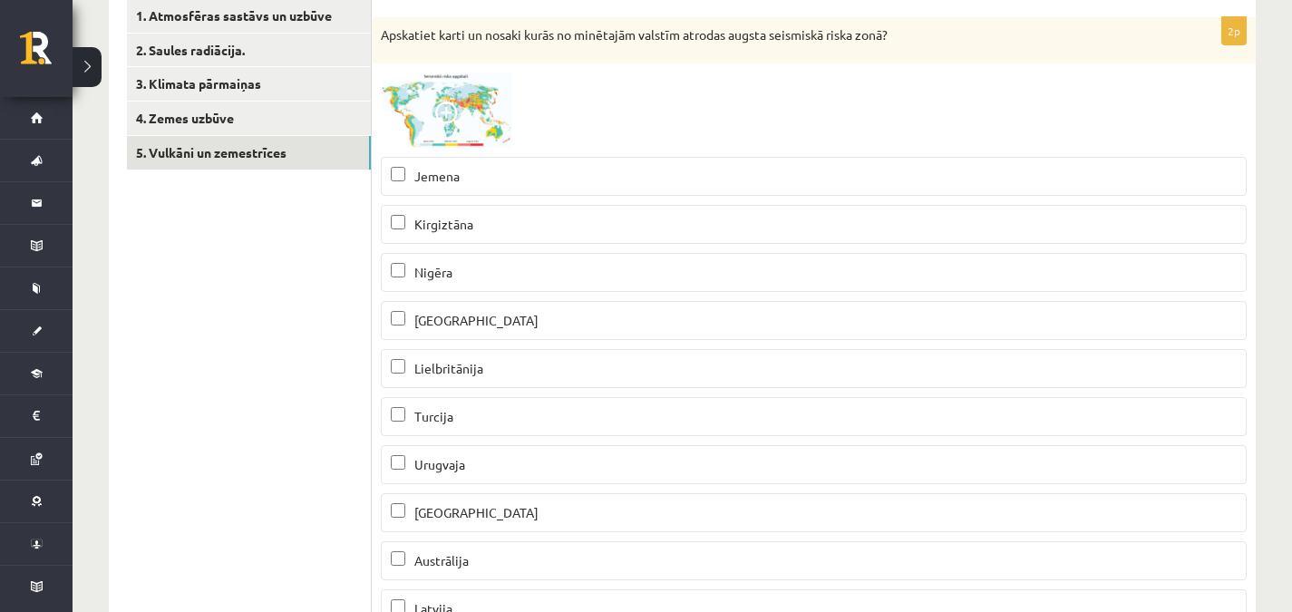
scroll to position [324, 0]
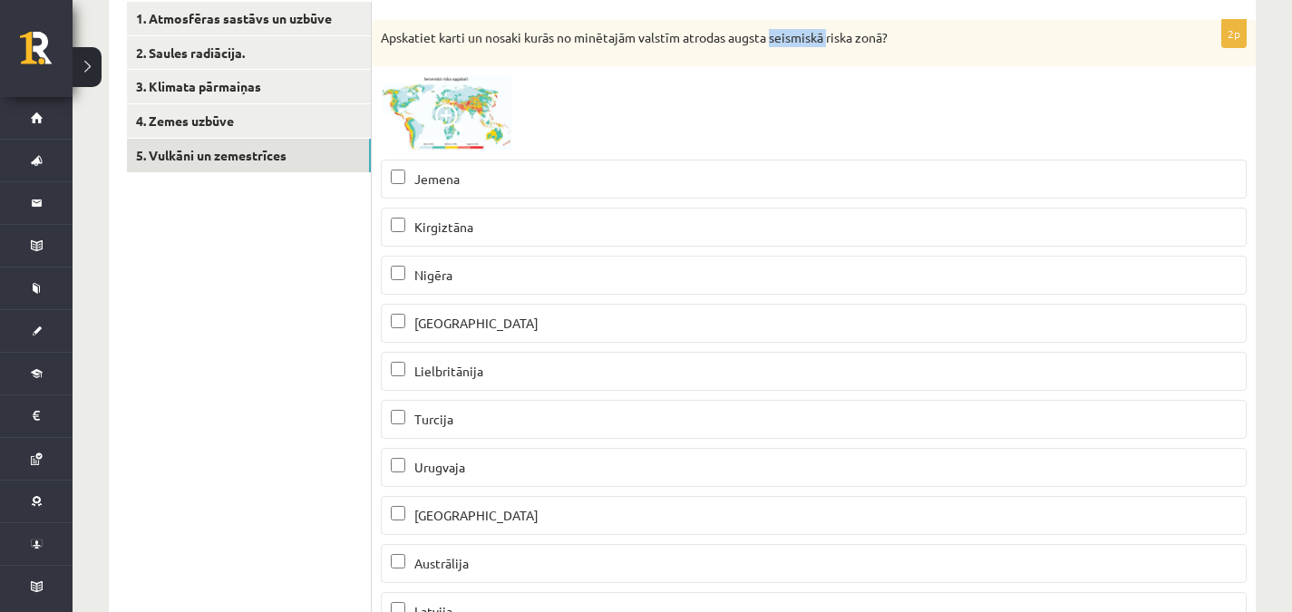
drag, startPoint x: 774, startPoint y: 37, endPoint x: 831, endPoint y: 34, distance: 57.2
click at [831, 34] on p "Apskatiet karti un nosaki kurās no minētajām valstīm atrodas augsta seismiskā r…" at bounding box center [768, 38] width 775 height 18
copy p "seismiskā"
click at [431, 125] on img at bounding box center [449, 112] width 136 height 75
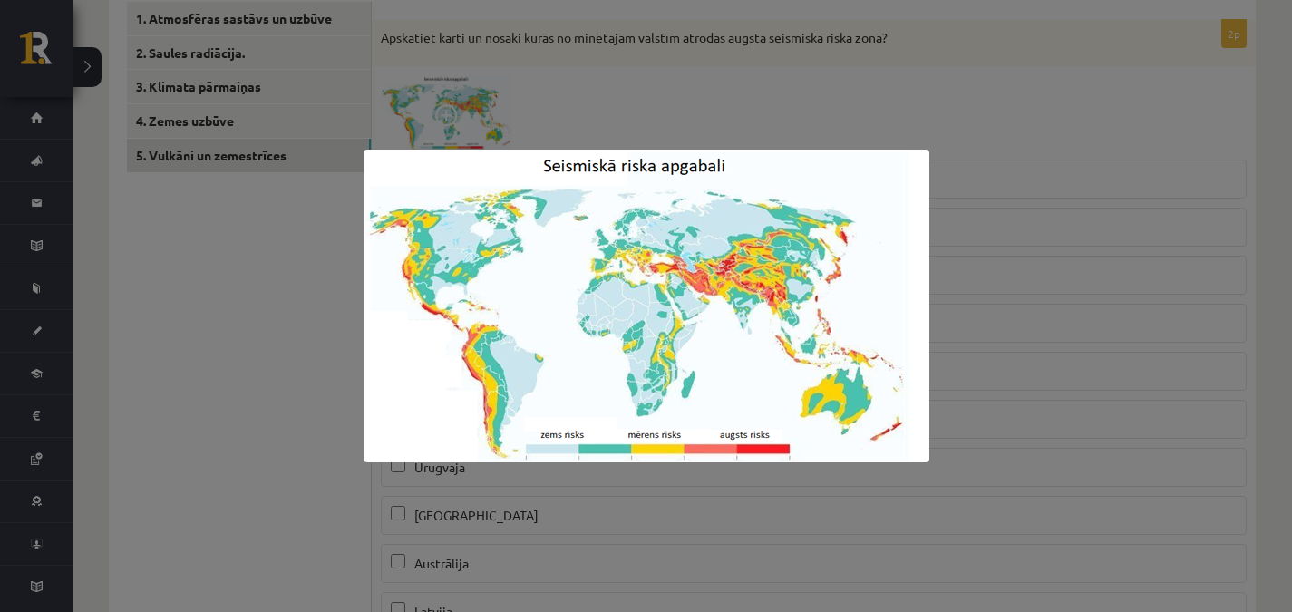
click at [500, 94] on div at bounding box center [646, 306] width 1292 height 612
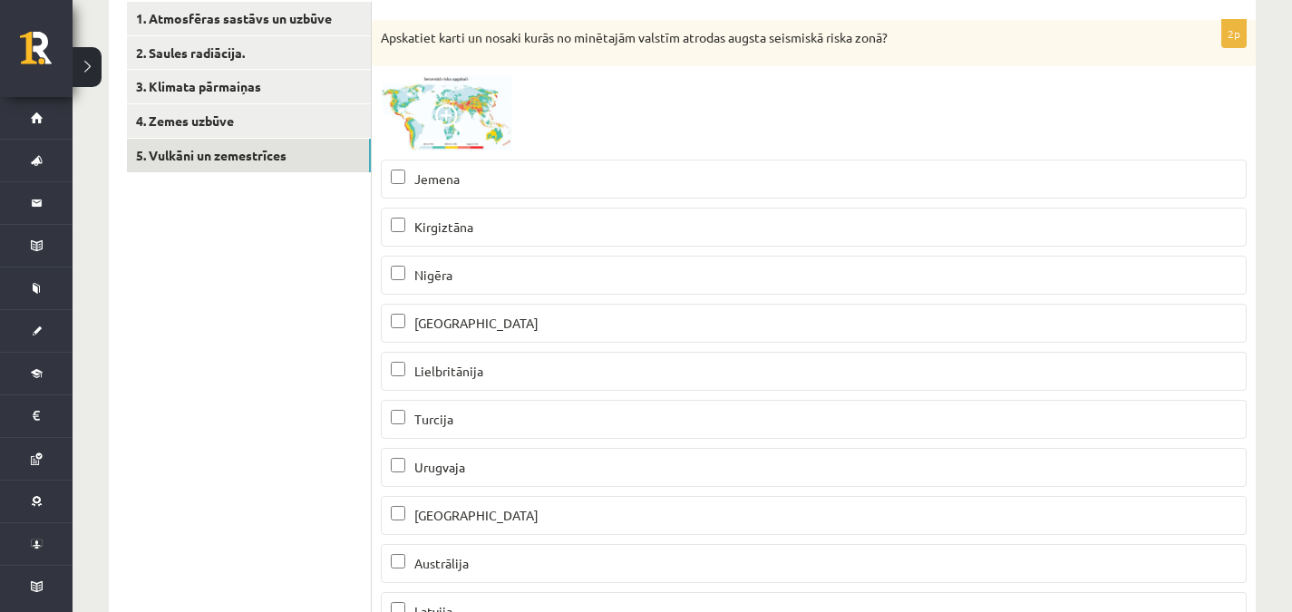
click at [440, 138] on img at bounding box center [449, 112] width 136 height 75
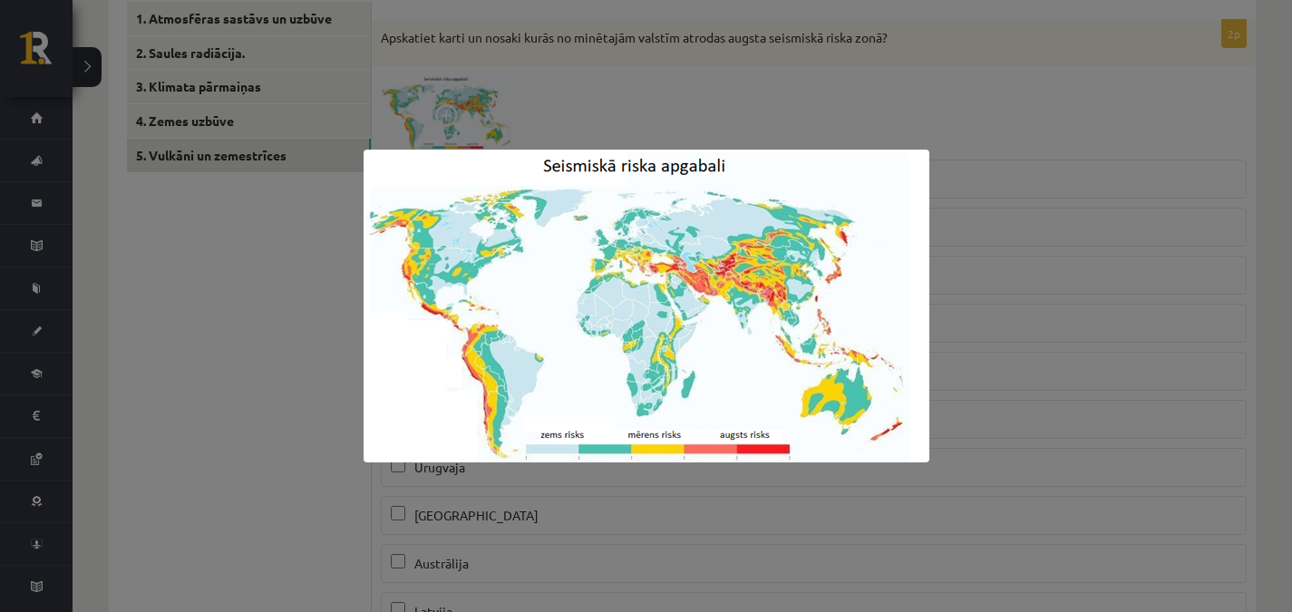
click at [789, 456] on img at bounding box center [646, 306] width 566 height 313
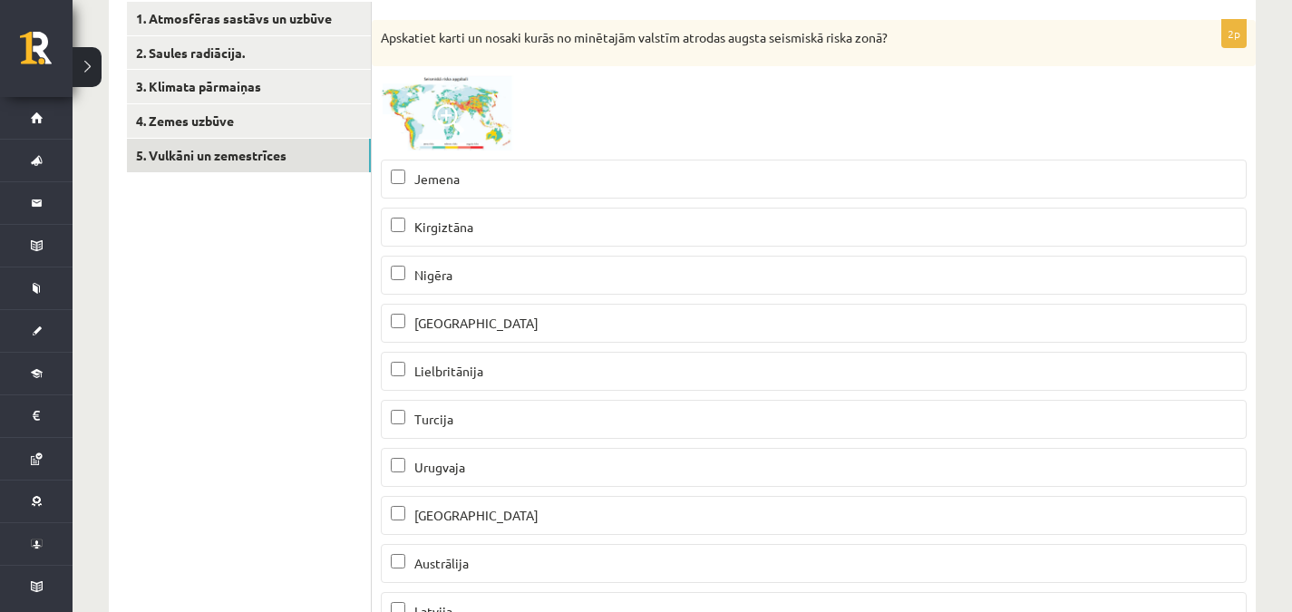
click at [452, 112] on span at bounding box center [449, 118] width 29 height 29
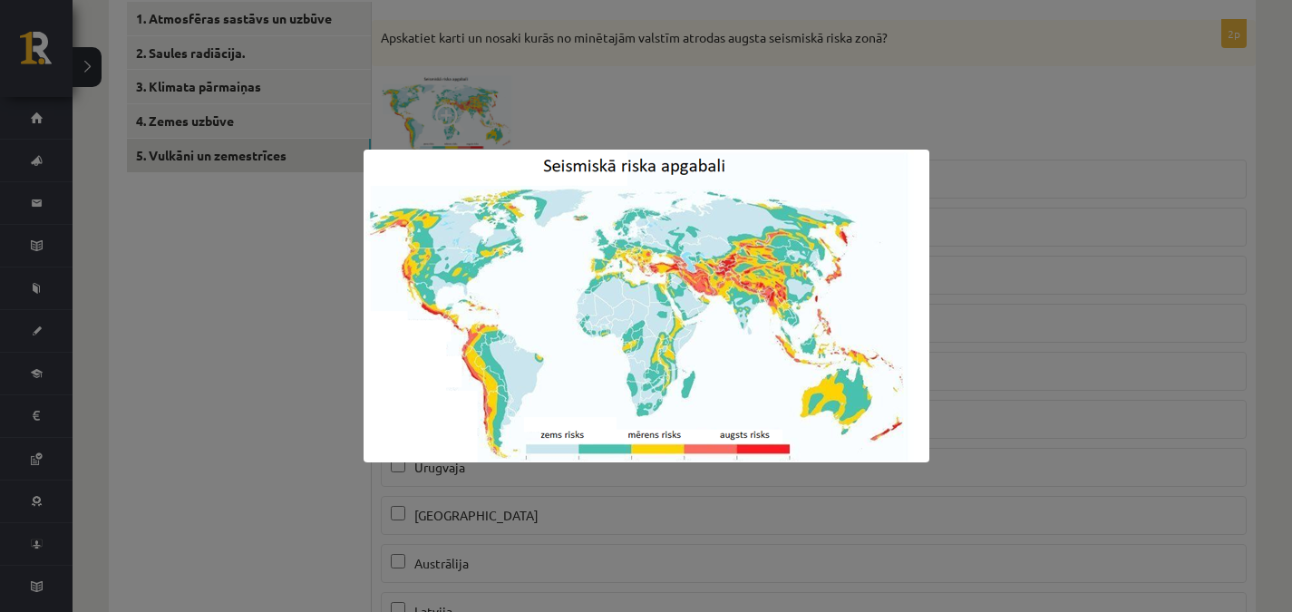
click at [431, 474] on div at bounding box center [646, 306] width 1292 height 612
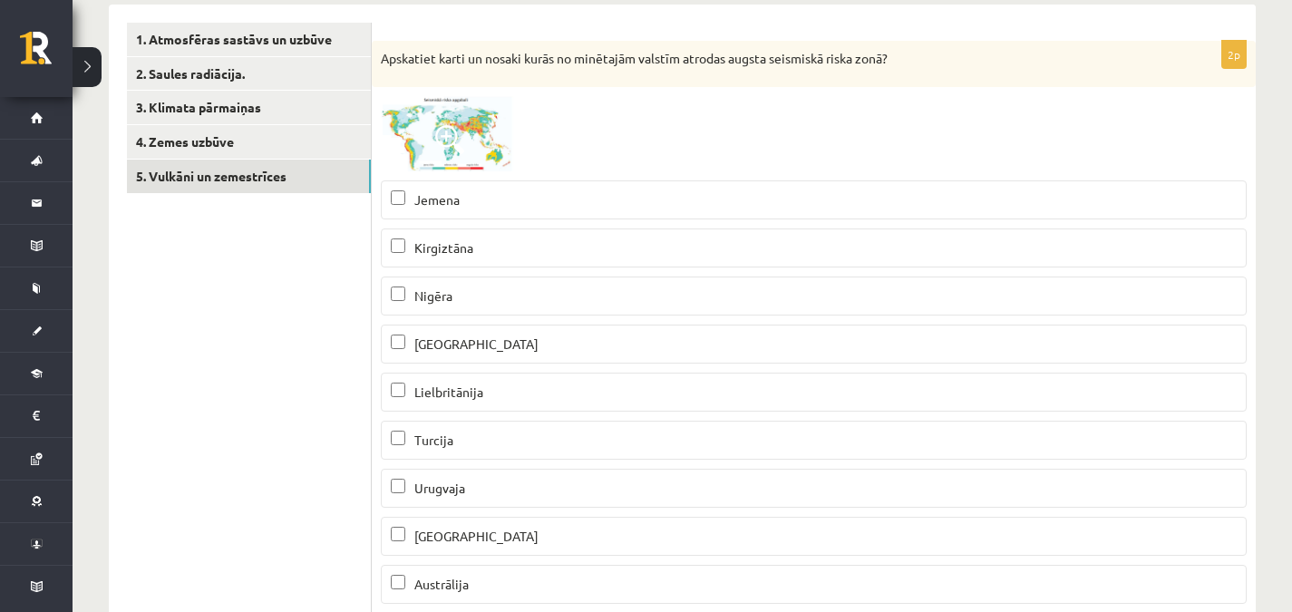
scroll to position [307, 0]
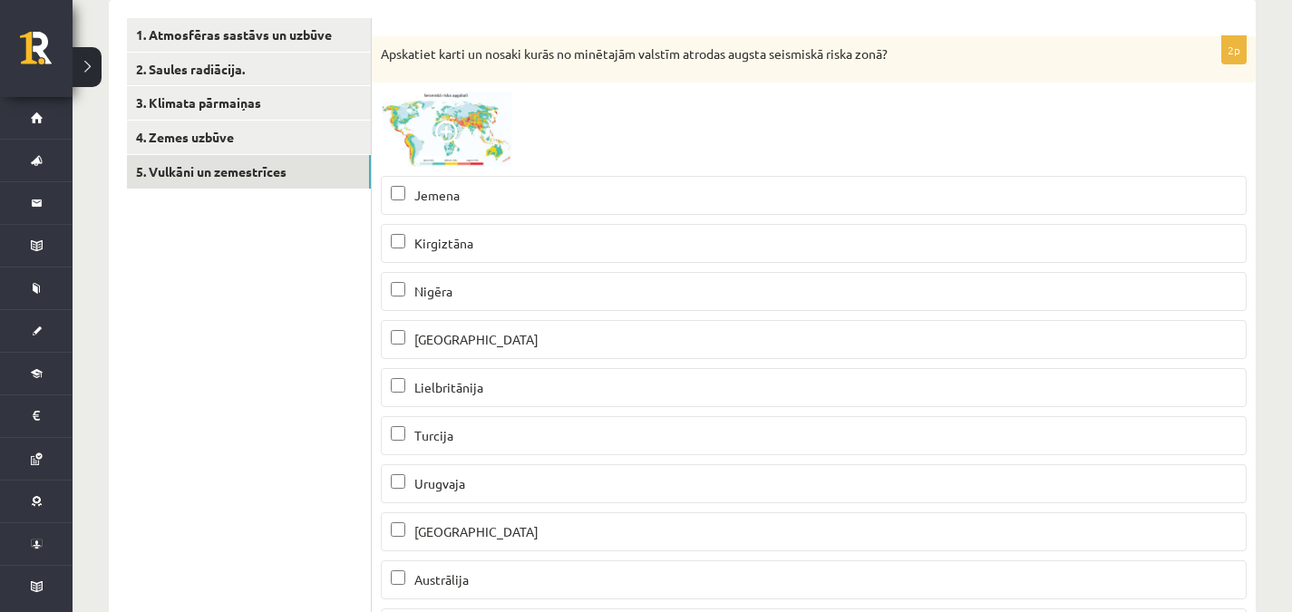
click at [488, 113] on img at bounding box center [449, 129] width 136 height 75
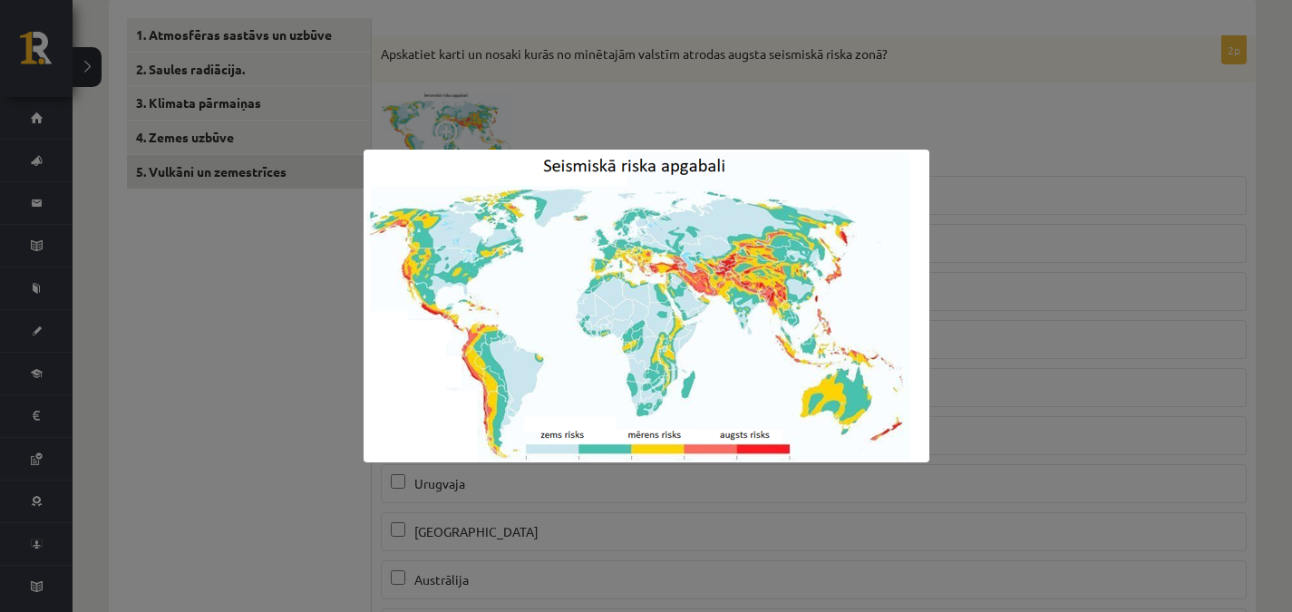
click at [978, 193] on div at bounding box center [646, 306] width 1292 height 612
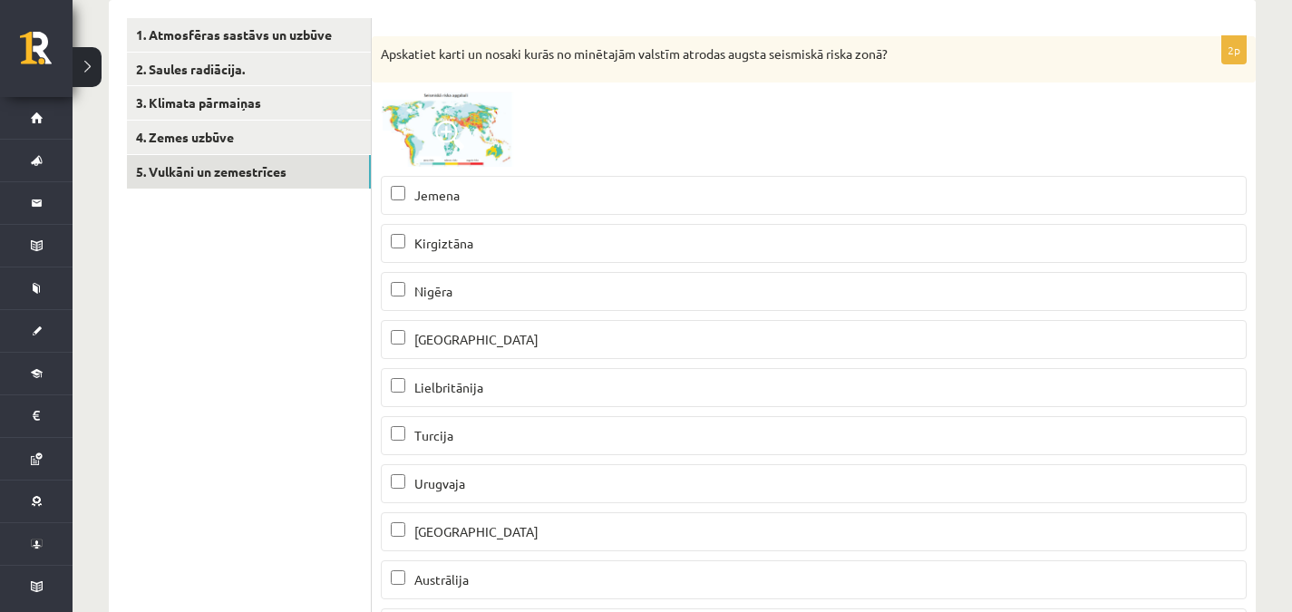
click at [446, 138] on span at bounding box center [449, 135] width 29 height 29
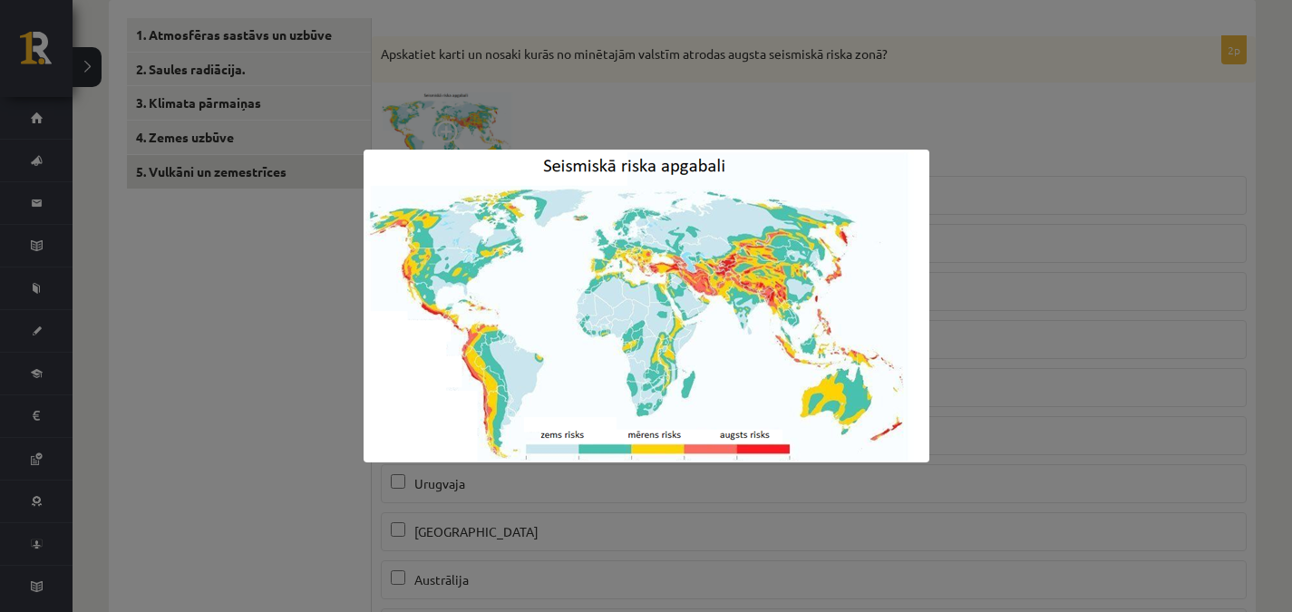
click at [1106, 108] on div at bounding box center [646, 306] width 1292 height 612
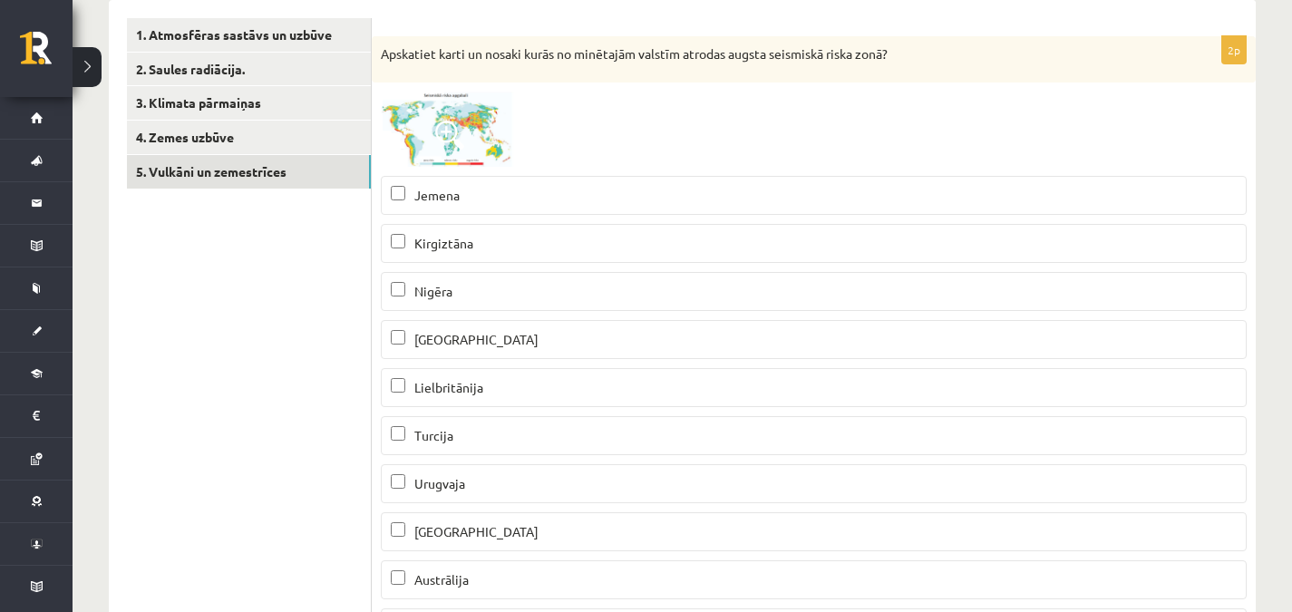
click at [454, 142] on span at bounding box center [449, 135] width 29 height 29
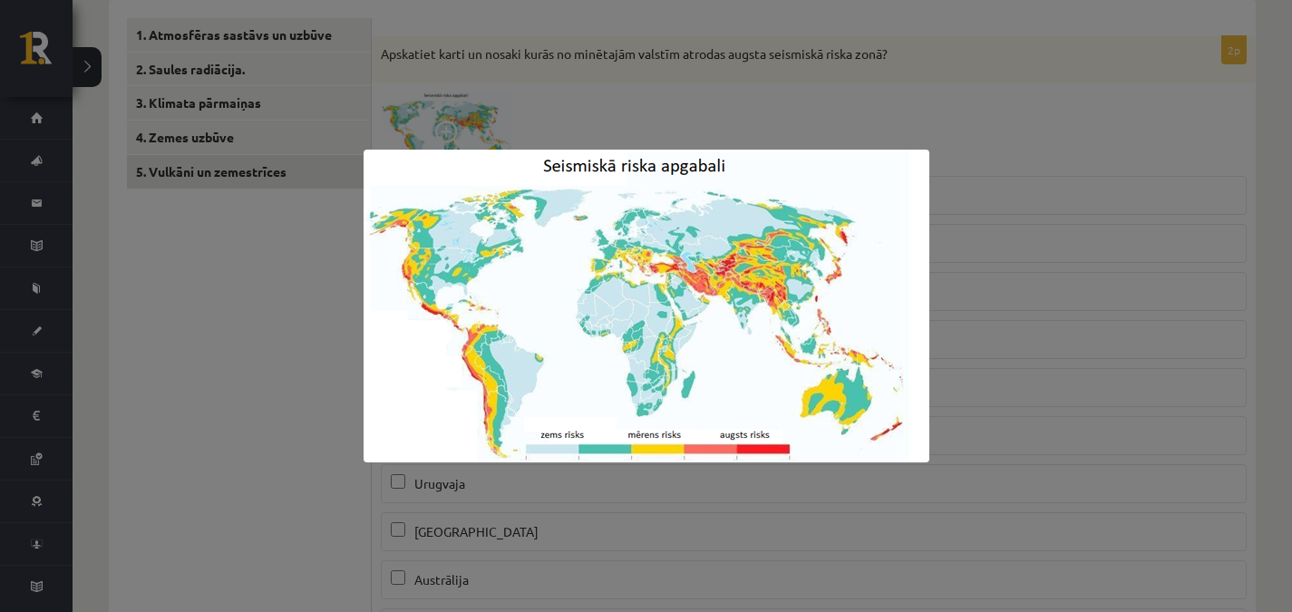
click at [1075, 284] on div at bounding box center [646, 306] width 1292 height 612
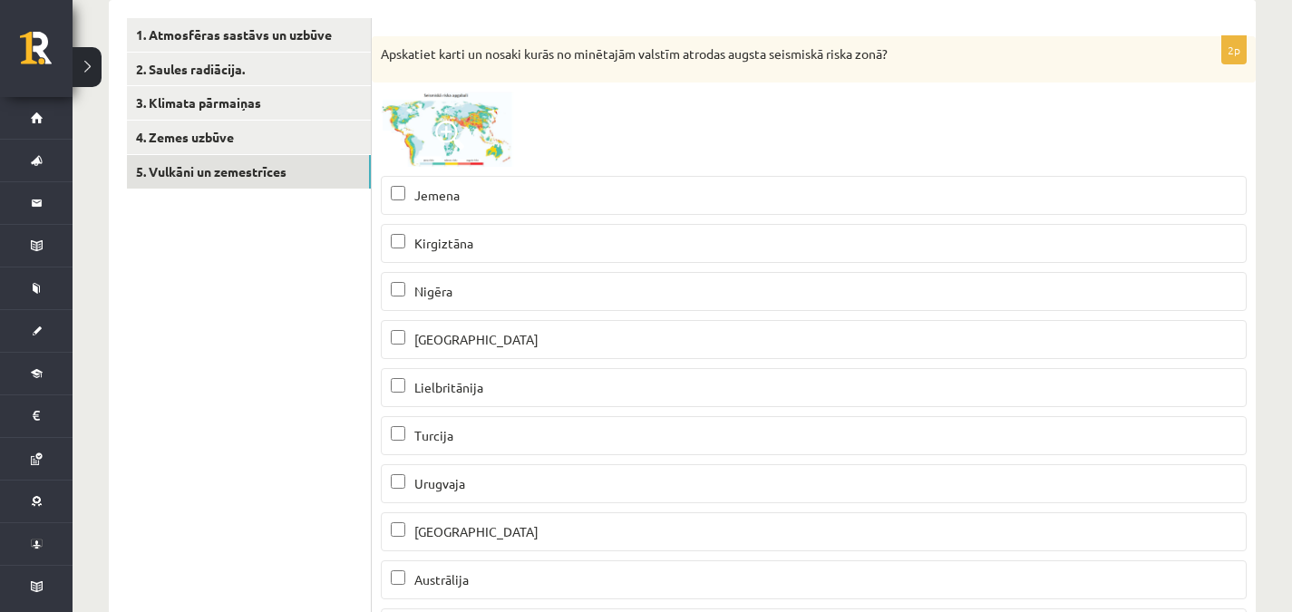
click at [468, 127] on img at bounding box center [449, 129] width 136 height 75
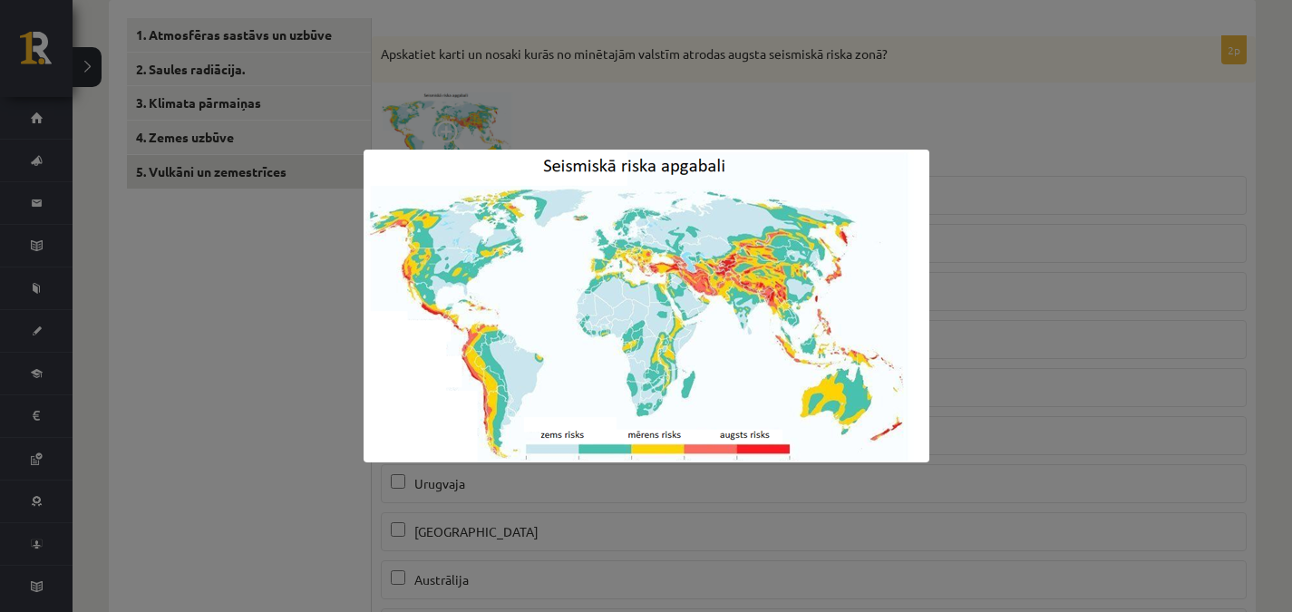
click at [1077, 248] on div at bounding box center [646, 306] width 1292 height 612
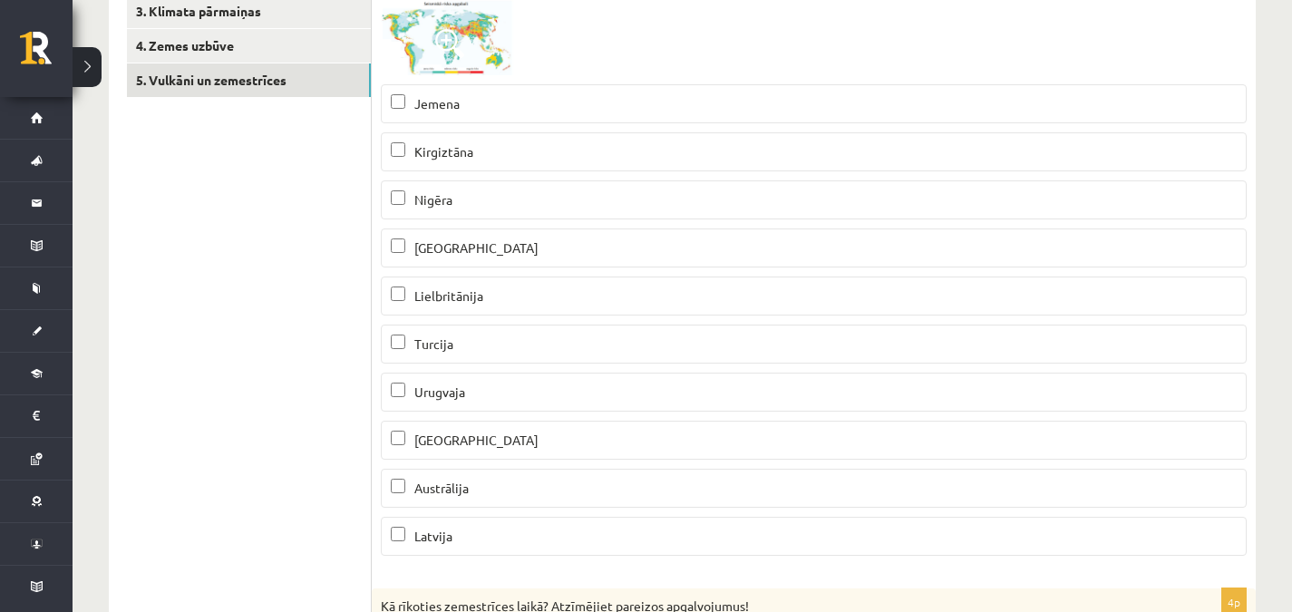
scroll to position [386, 0]
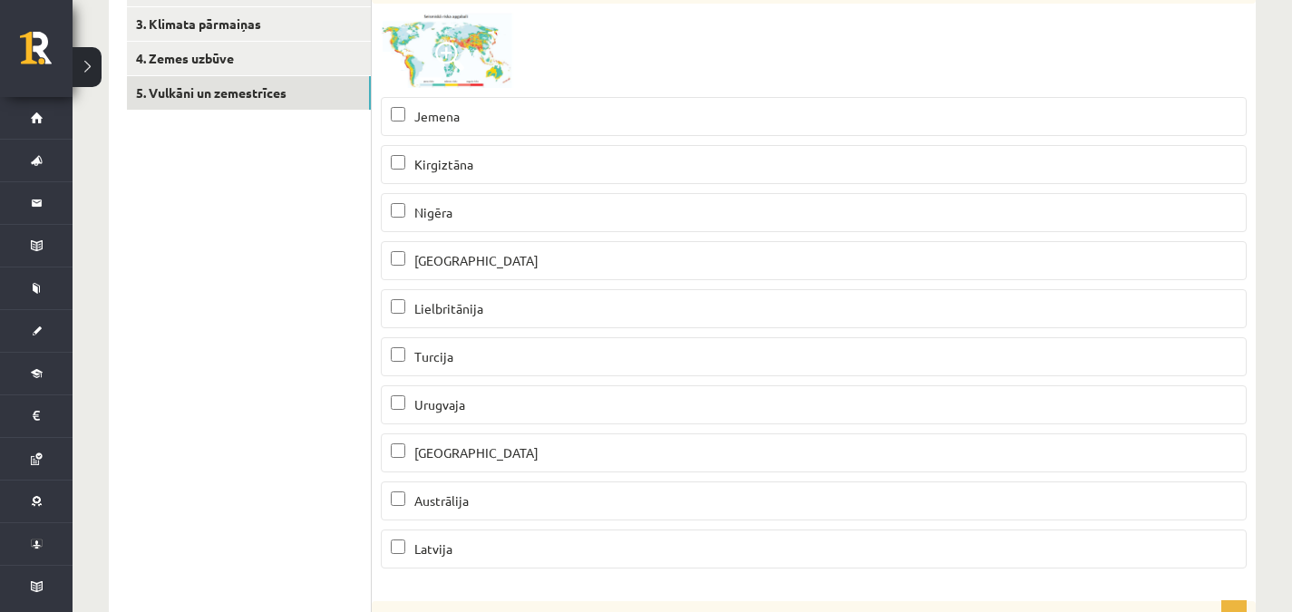
click at [544, 172] on p "Kirgiztāna" at bounding box center [814, 164] width 846 height 19
click at [532, 251] on p "Peru" at bounding box center [814, 260] width 846 height 19
click at [392, 38] on img at bounding box center [449, 50] width 136 height 75
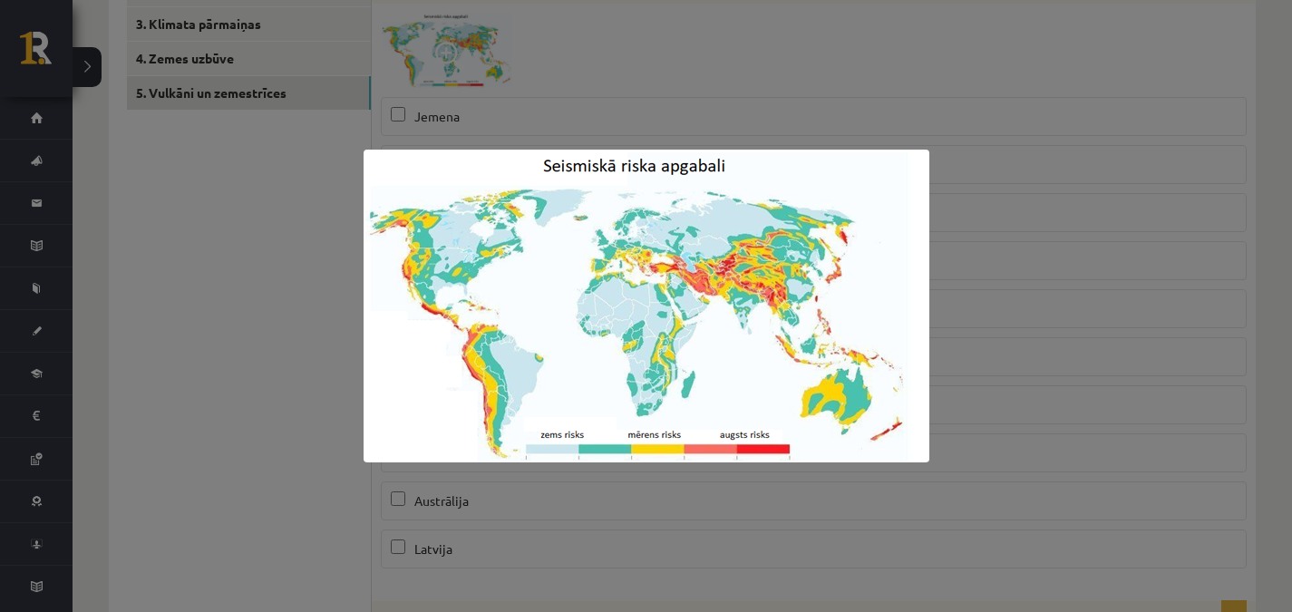
click at [549, 521] on div at bounding box center [646, 306] width 1292 height 612
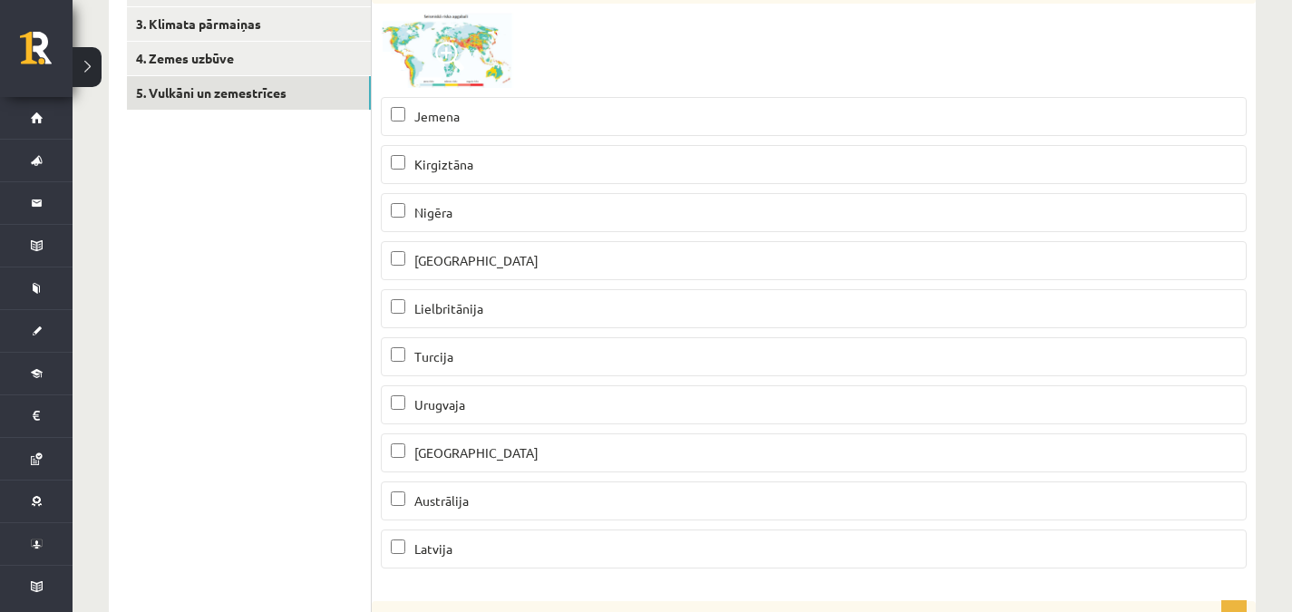
click at [493, 403] on p "Urugvaja" at bounding box center [814, 404] width 846 height 19
click at [470, 260] on p "Peru" at bounding box center [814, 260] width 846 height 19
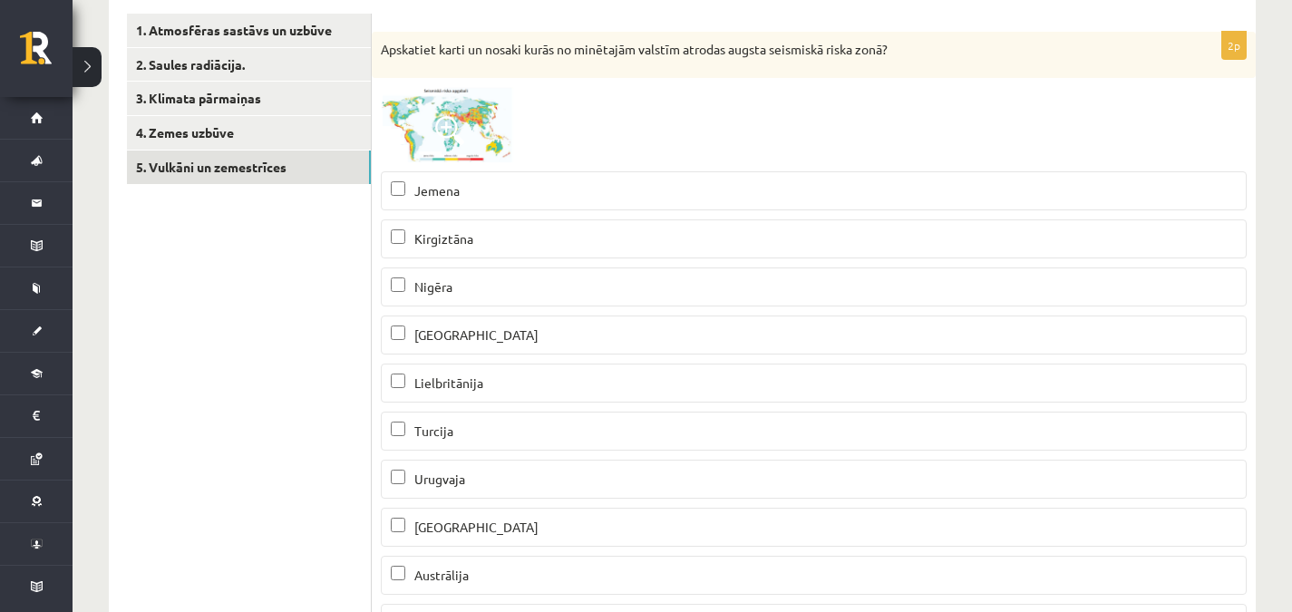
scroll to position [315, 0]
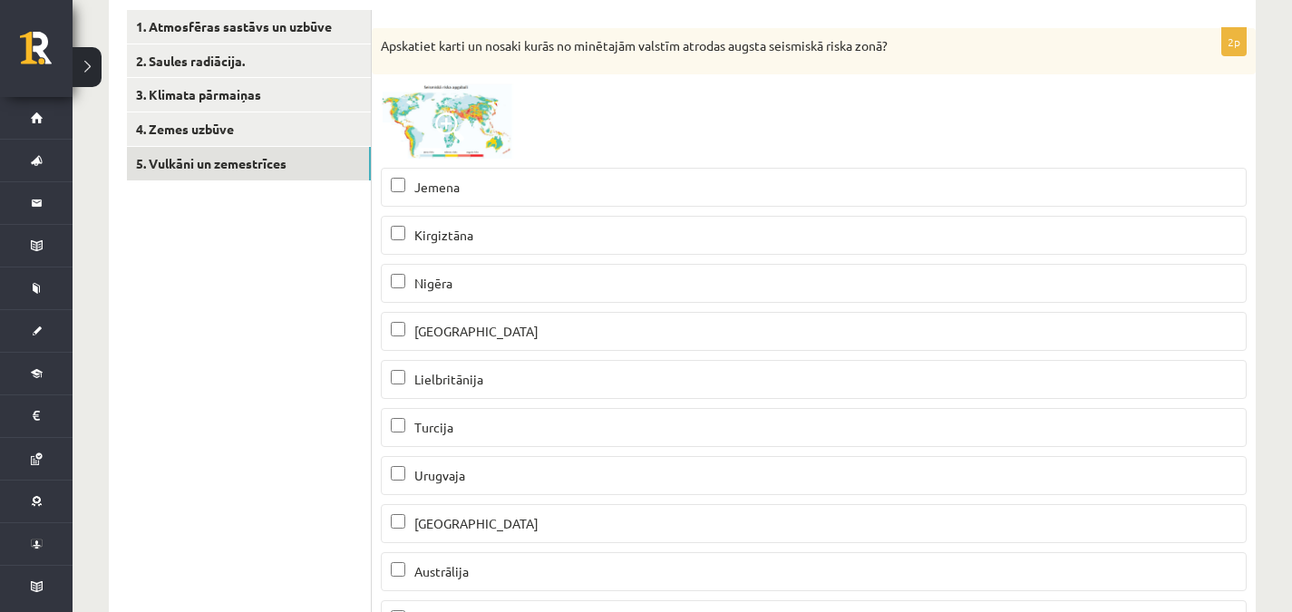
click at [706, 330] on p "Peru" at bounding box center [814, 331] width 846 height 19
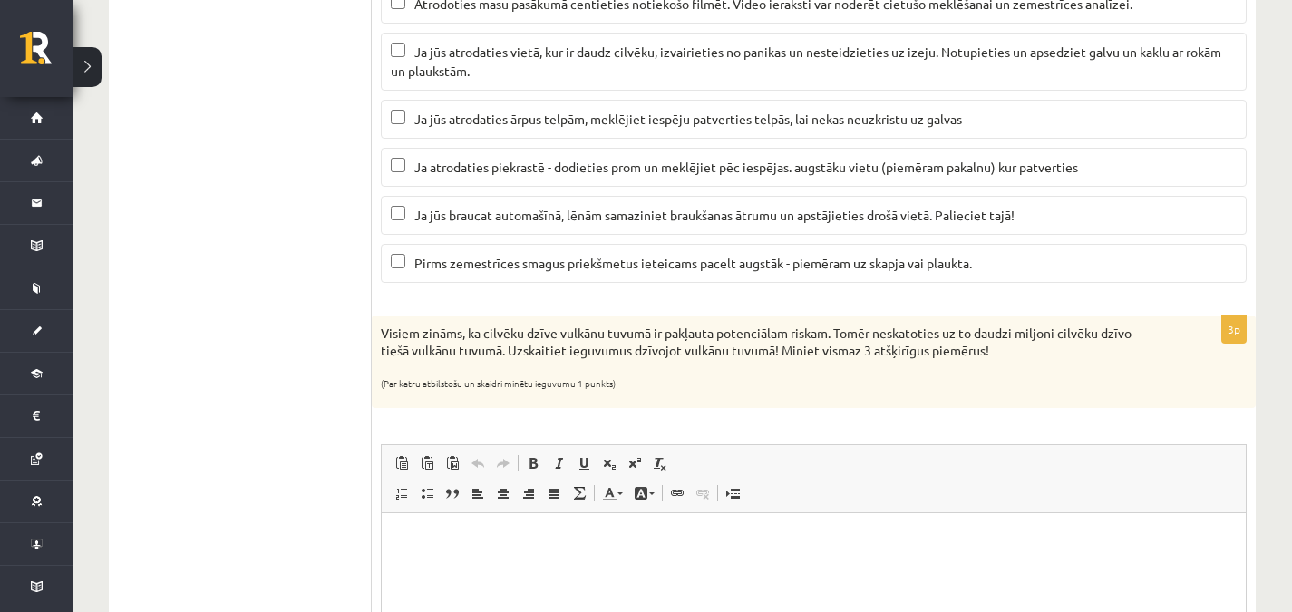
scroll to position [1235, 0]
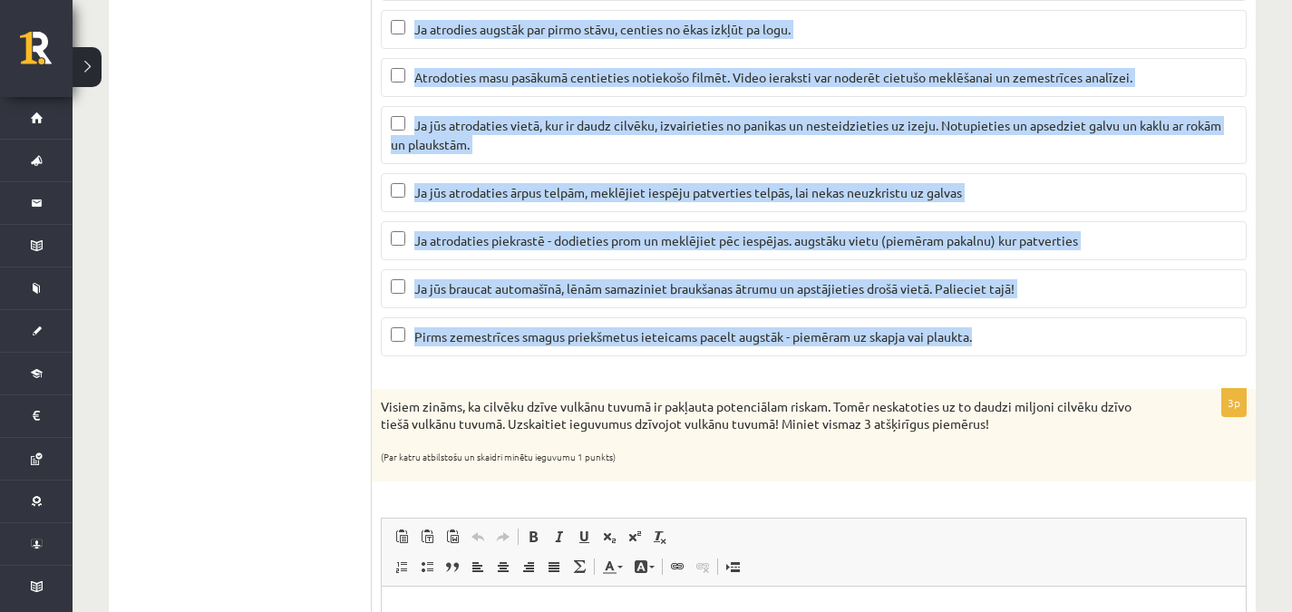
drag, startPoint x: 377, startPoint y: 72, endPoint x: 1006, endPoint y: 367, distance: 695.0
click at [1006, 367] on div "4p Kā rīkoties zemestrīces laikā? Atzīmējiet pareizos apgalvojumus! (Ja kaut vi…" at bounding box center [814, 61] width 884 height 617
copy div "Kā rīkoties zemestrīces laikā? Atzīmējiet pareizos apgalvojumus! (Ja kaut viena…"
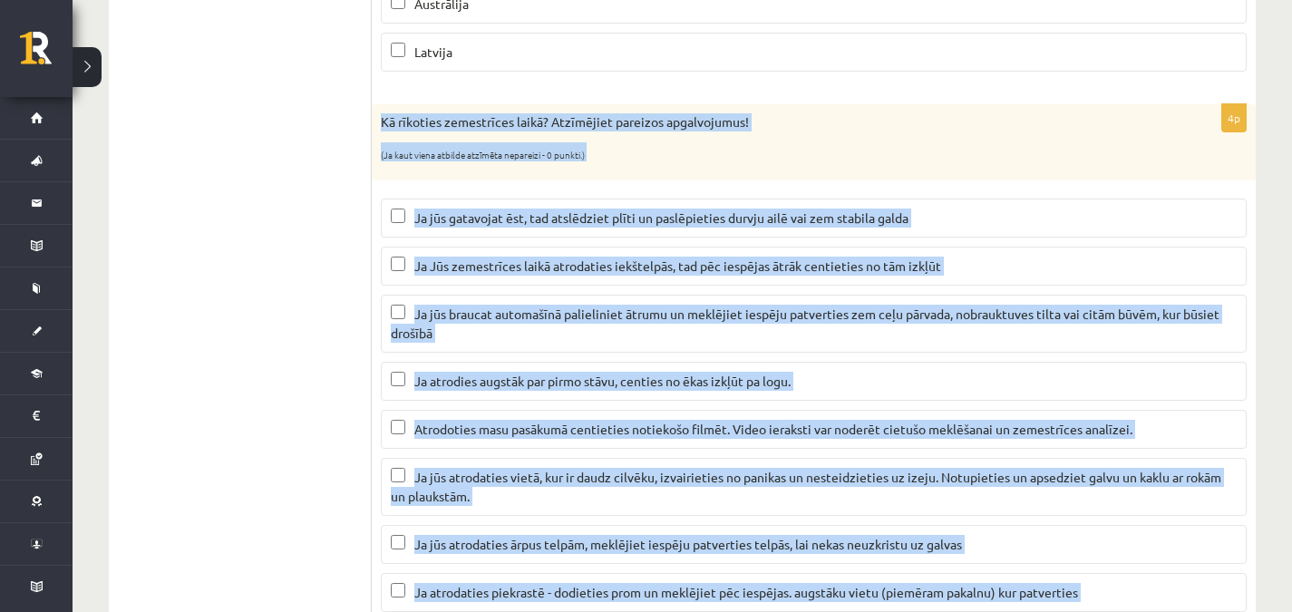
scroll to position [807, 0]
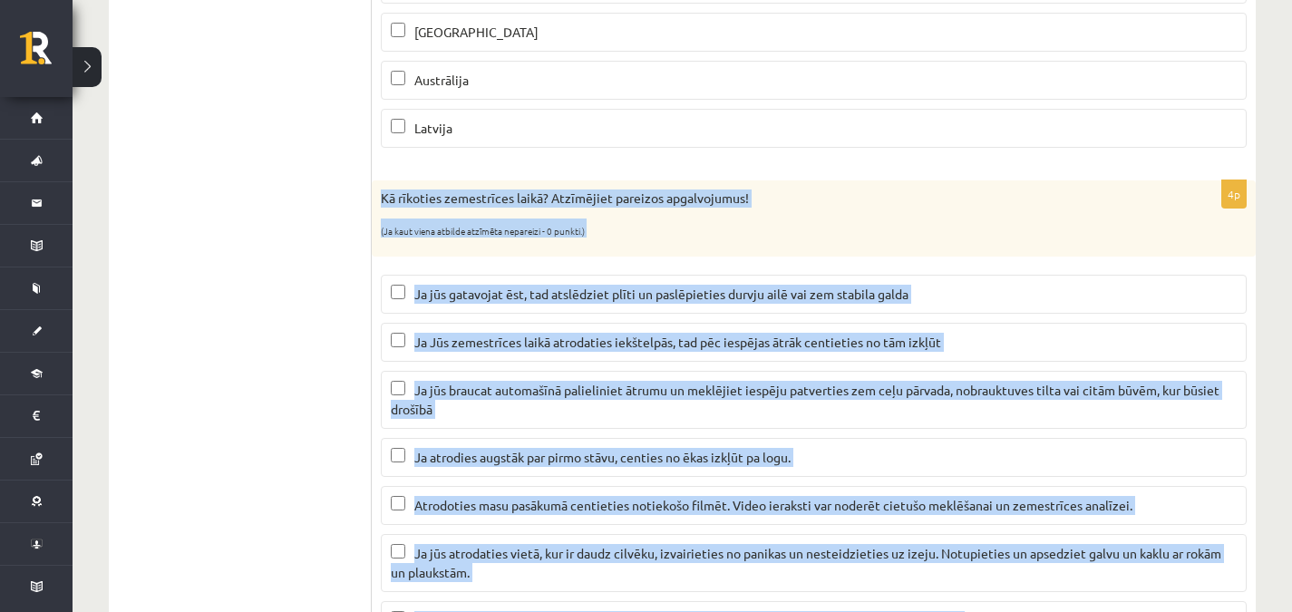
click at [1175, 282] on label "Ja jūs gatavojat ēst, tad atslēdziet plīti un paslēpieties durvju ailē vai zem …" at bounding box center [814, 294] width 866 height 39
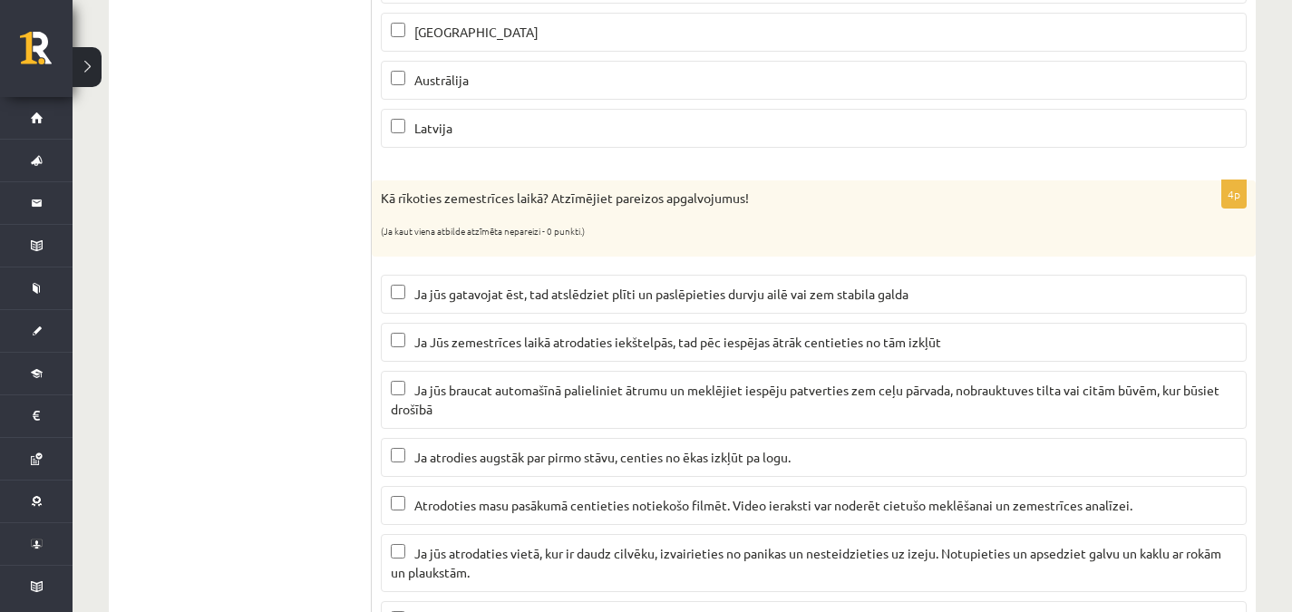
click at [604, 533] on fieldset "Ja jūs gatavojat ēst, tad atslēdziet plīti un paslēpieties durvju ailē vai zem …" at bounding box center [814, 528] width 866 height 524
click at [539, 592] on fieldset "Ja jūs gatavojat ēst, tad atslēdziet plīti un paslēpieties durvju ailē vai zem …" at bounding box center [814, 528] width 866 height 524
click at [541, 574] on p "Ja jūs atrodaties vietā, kur ir daudz cilvēku, izvairieties no panikas un neste…" at bounding box center [814, 563] width 846 height 38
click at [1287, 275] on div "Ģeogrāfija 11.a2 JK klase 1. ieskaite , Niklāvs Veselovs (11.a2 JK) Parādīt pun…" at bounding box center [682, 553] width 1219 height 2581
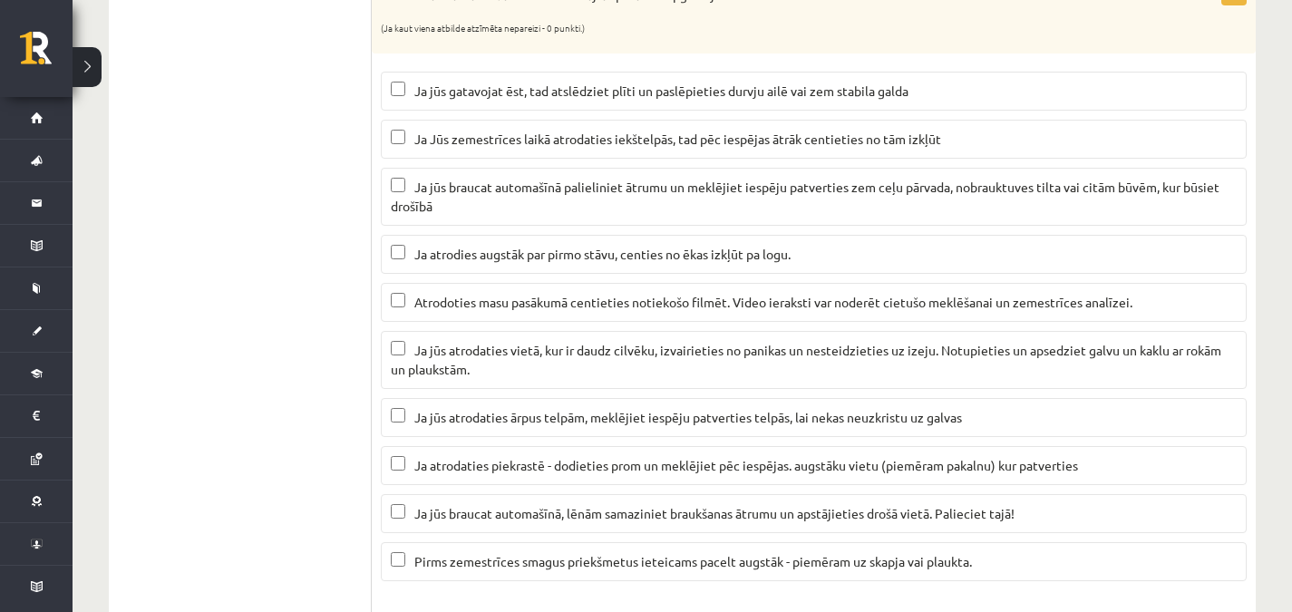
scroll to position [1021, 0]
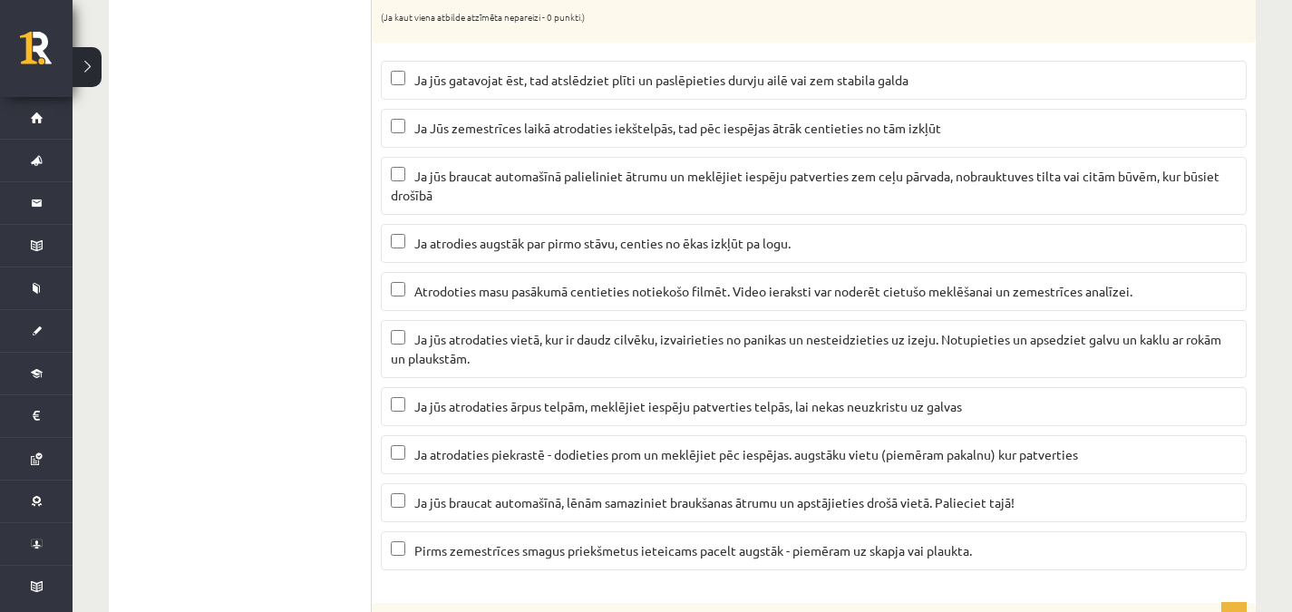
click at [767, 460] on span "Ja atrodaties piekrastē - dodieties prom un meklējiet pēc iespējas. augstāku vi…" at bounding box center [745, 454] width 663 height 16
click at [778, 501] on span "Ja jūs braucat automašīnā, lēnām samaziniet braukšanas ātrumu un apstājieties d…" at bounding box center [714, 502] width 600 height 16
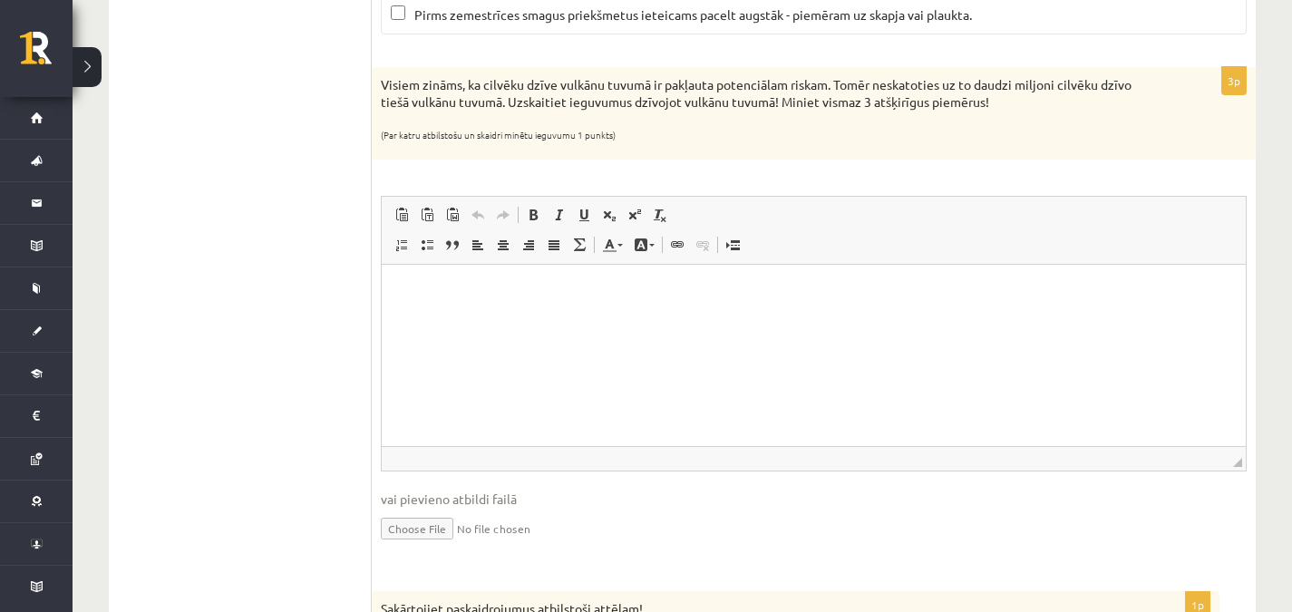
scroll to position [1558, 0]
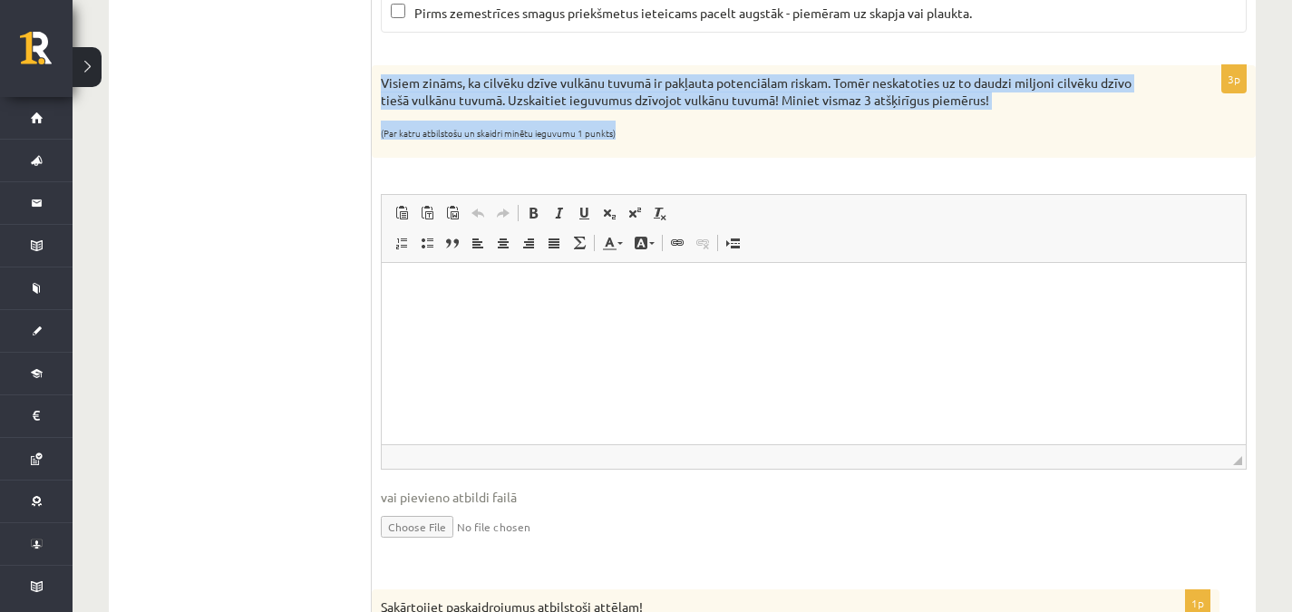
drag, startPoint x: 376, startPoint y: 81, endPoint x: 648, endPoint y: 142, distance: 278.8
click at [648, 142] on div "Visiem zināms, ka cilvēku dzīve vulkānu tuvumā ir pakļauta potenciālam riskam. …" at bounding box center [814, 111] width 884 height 93
copy div "Visiem zināms, ka cilvēku dzīve vulkānu tuvumā ir pakļauta potenciālam riskam. …"
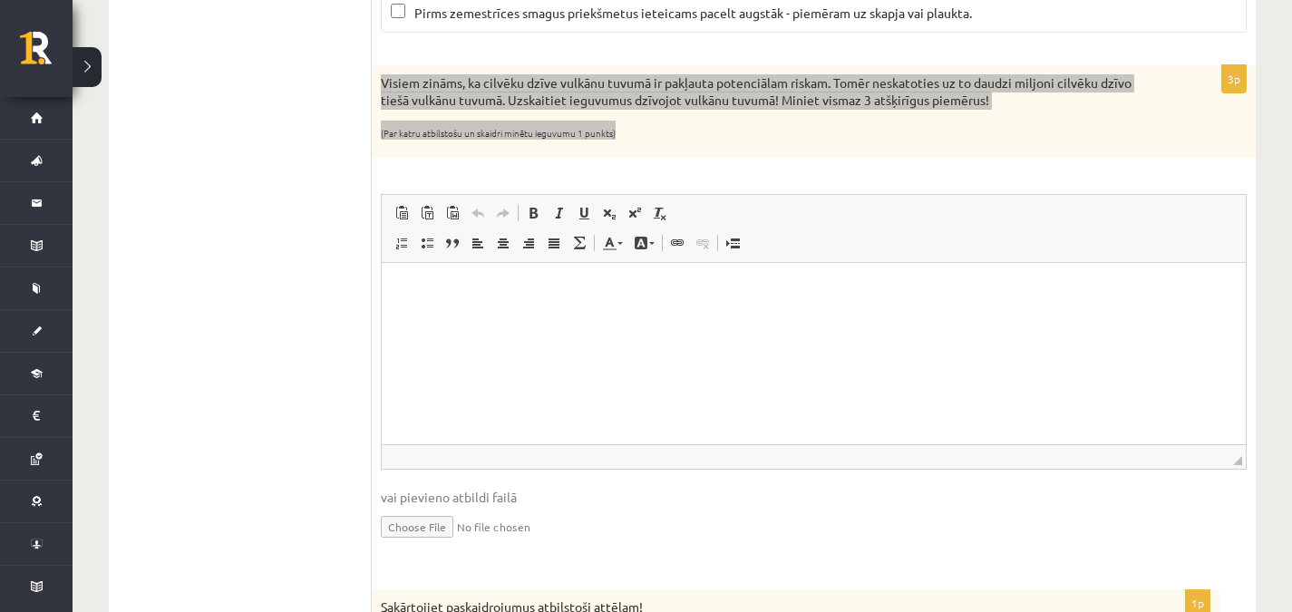
click at [406, 318] on html at bounding box center [814, 290] width 864 height 55
click at [400, 243] on span at bounding box center [401, 243] width 15 height 15
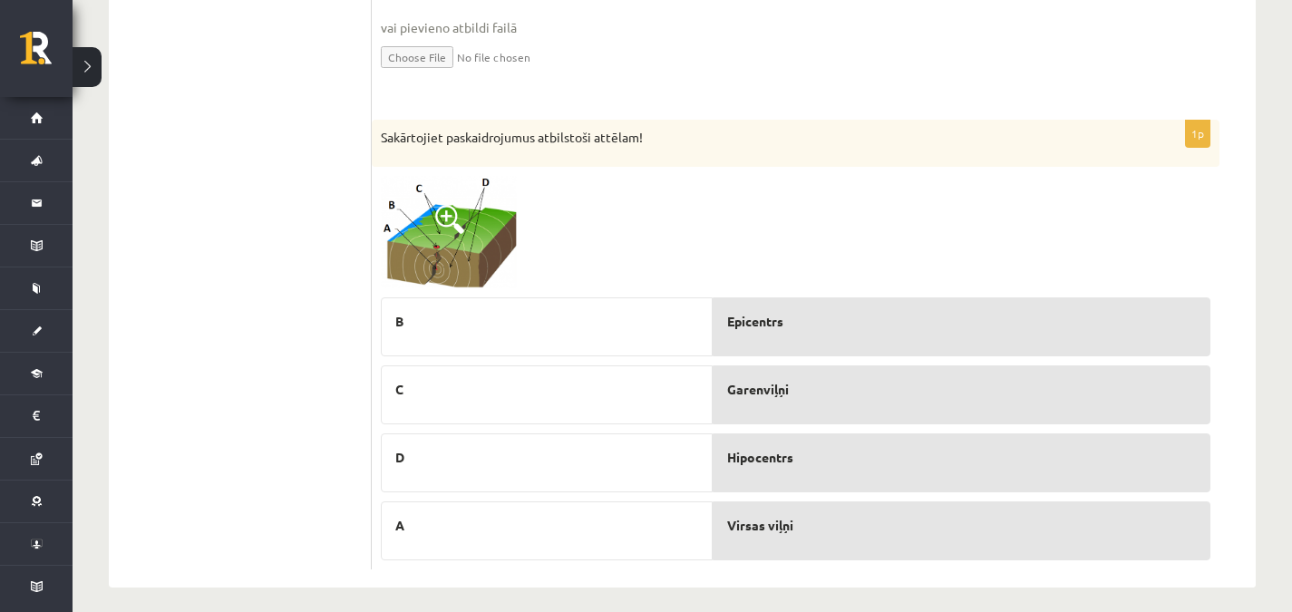
scroll to position [2042, 0]
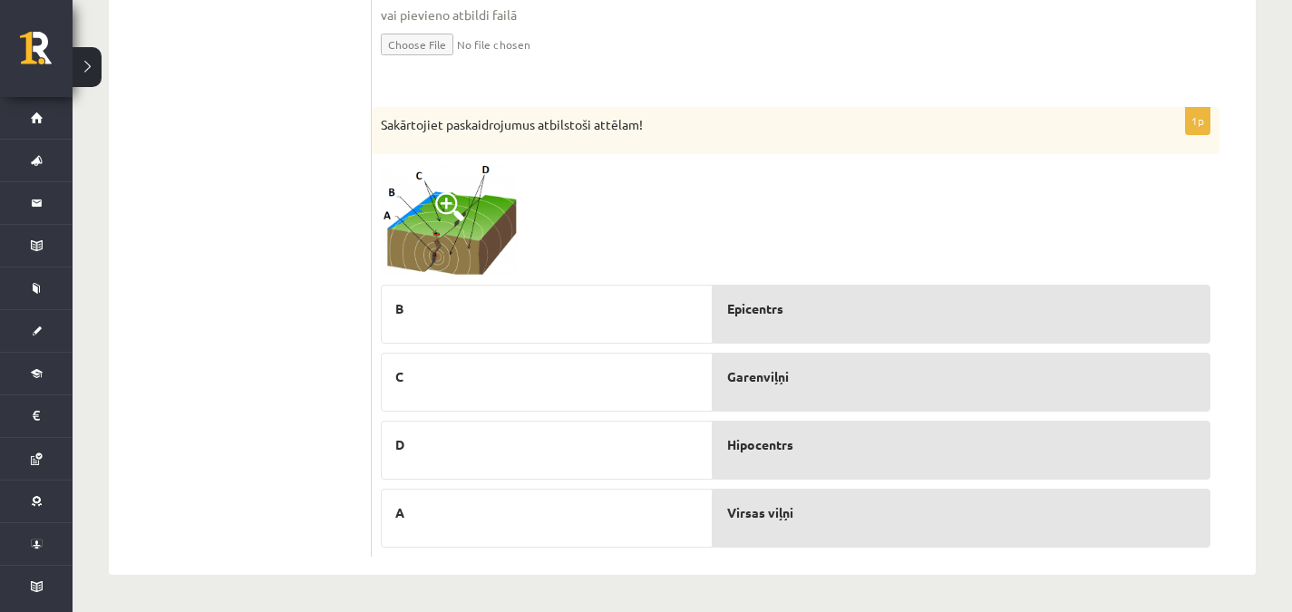
click at [449, 260] on img at bounding box center [449, 219] width 136 height 113
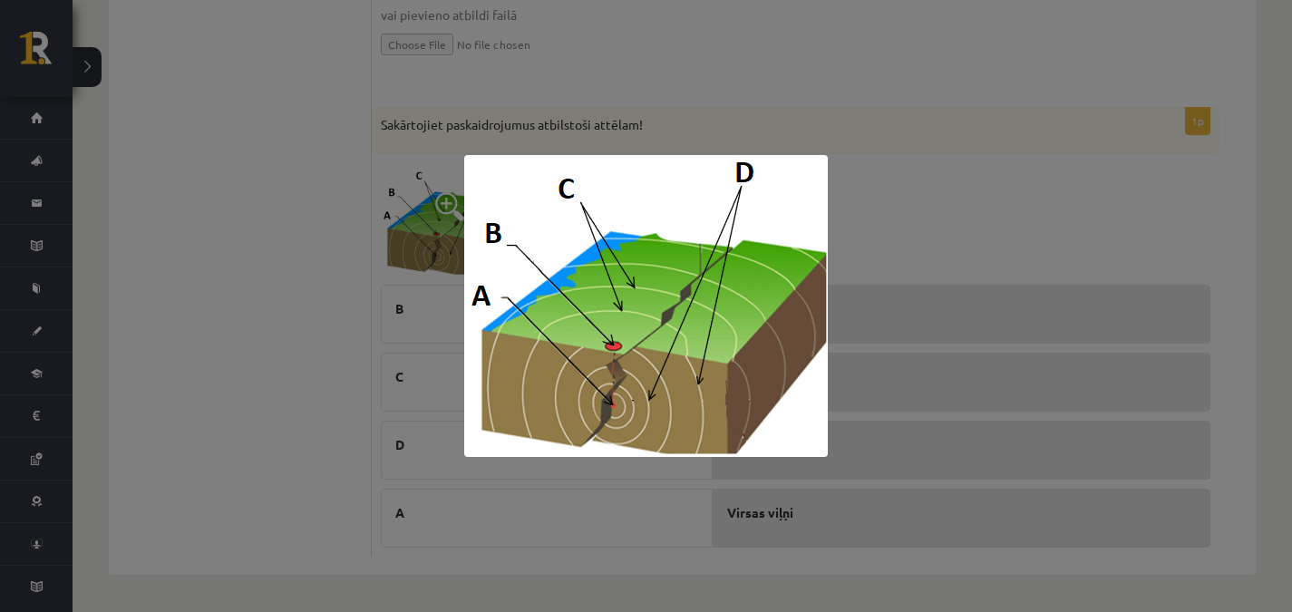
click at [440, 216] on div at bounding box center [646, 306] width 1292 height 612
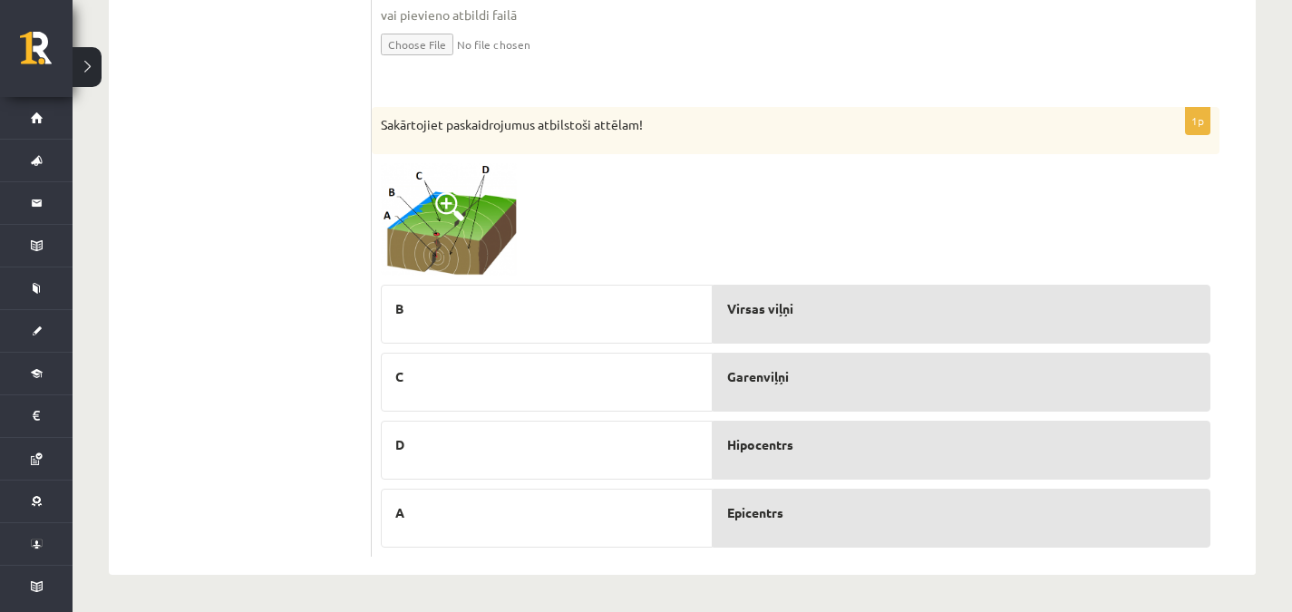
click at [446, 227] on img at bounding box center [449, 219] width 136 height 113
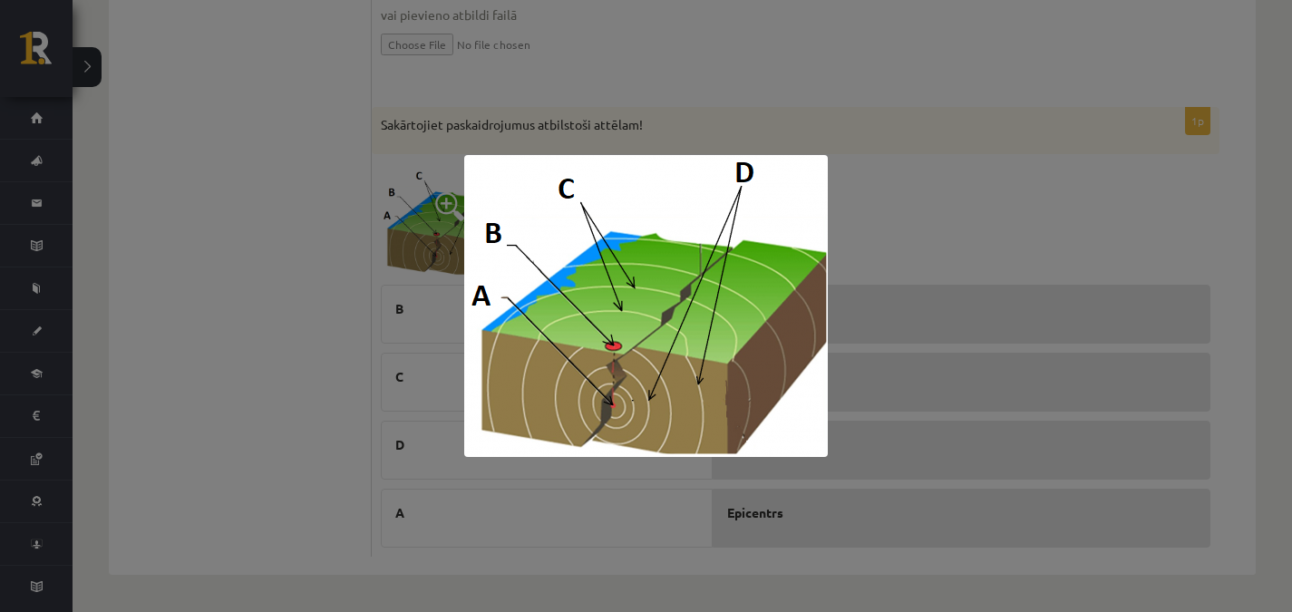
click at [854, 360] on div at bounding box center [646, 306] width 1292 height 612
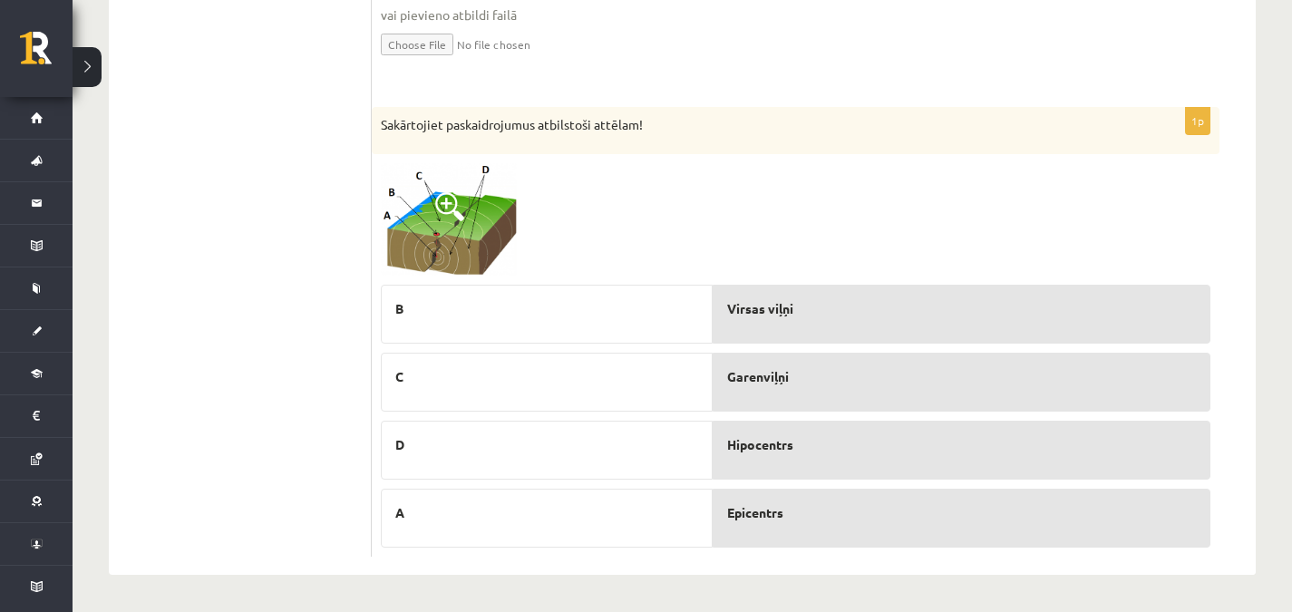
click at [464, 209] on img at bounding box center [449, 219] width 136 height 113
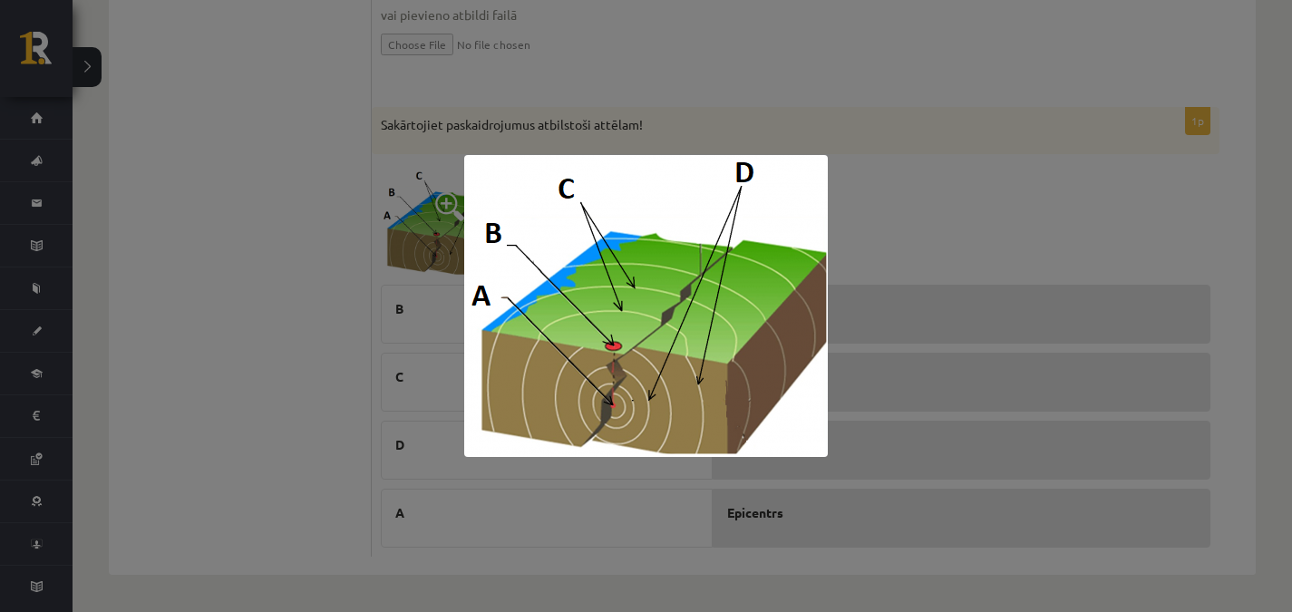
click at [438, 221] on div at bounding box center [646, 306] width 1292 height 612
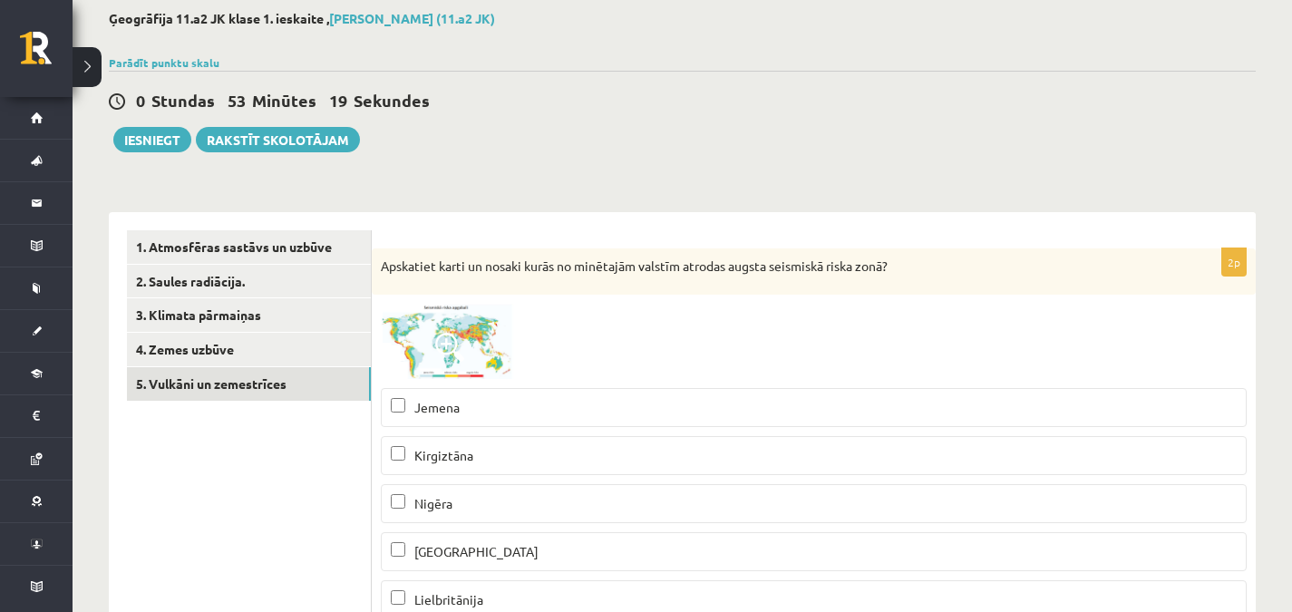
scroll to position [0, 0]
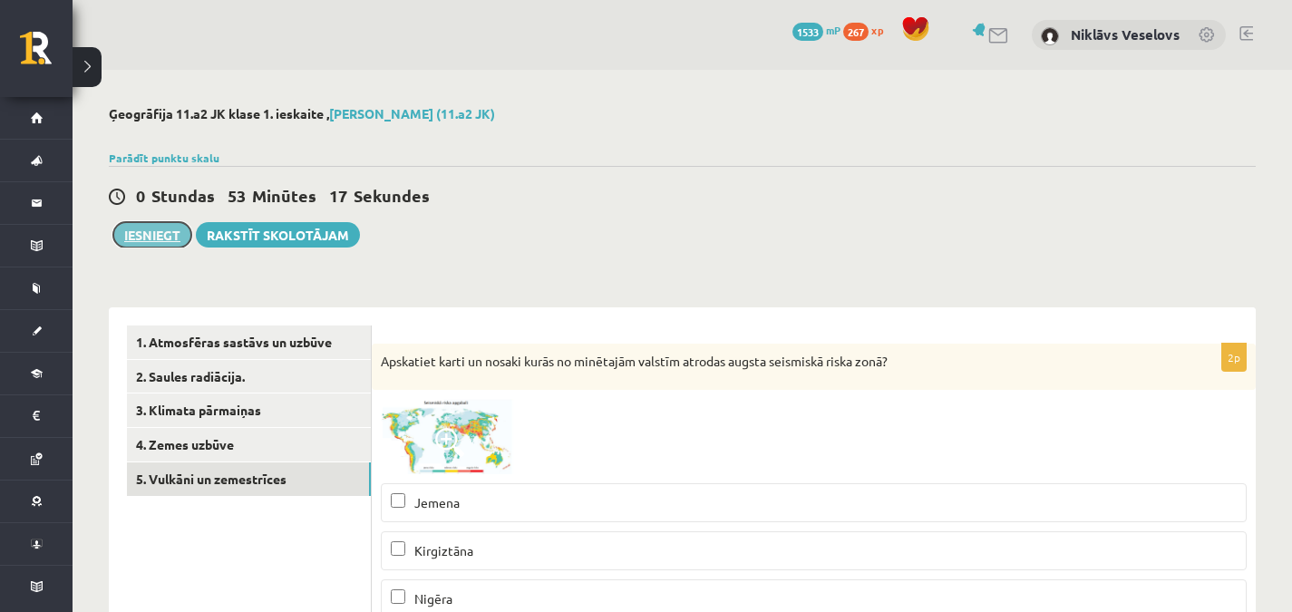
click at [143, 234] on button "Iesniegt" at bounding box center [152, 234] width 78 height 25
